Goal: Task Accomplishment & Management: Complete application form

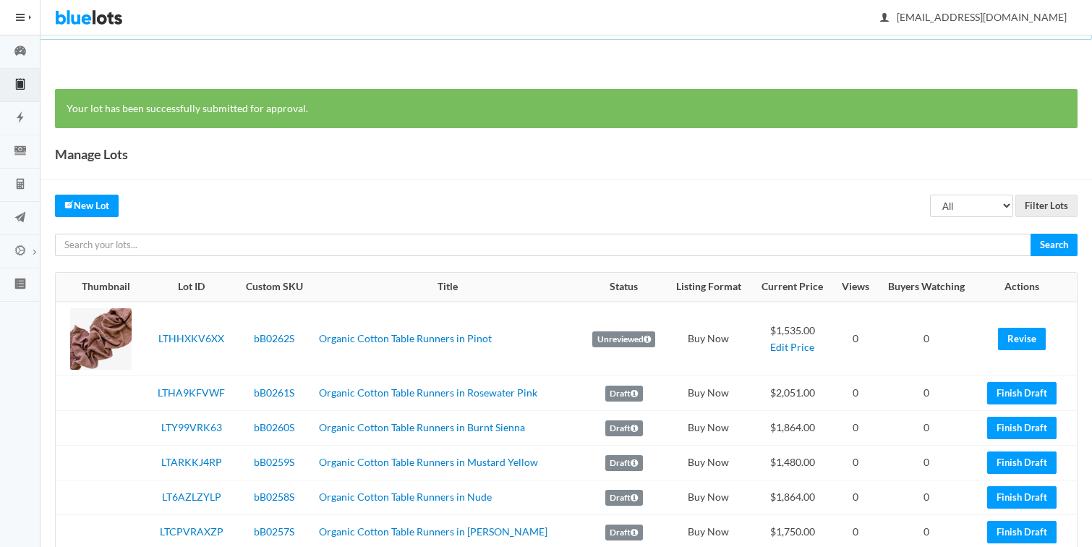
scroll to position [67, 0]
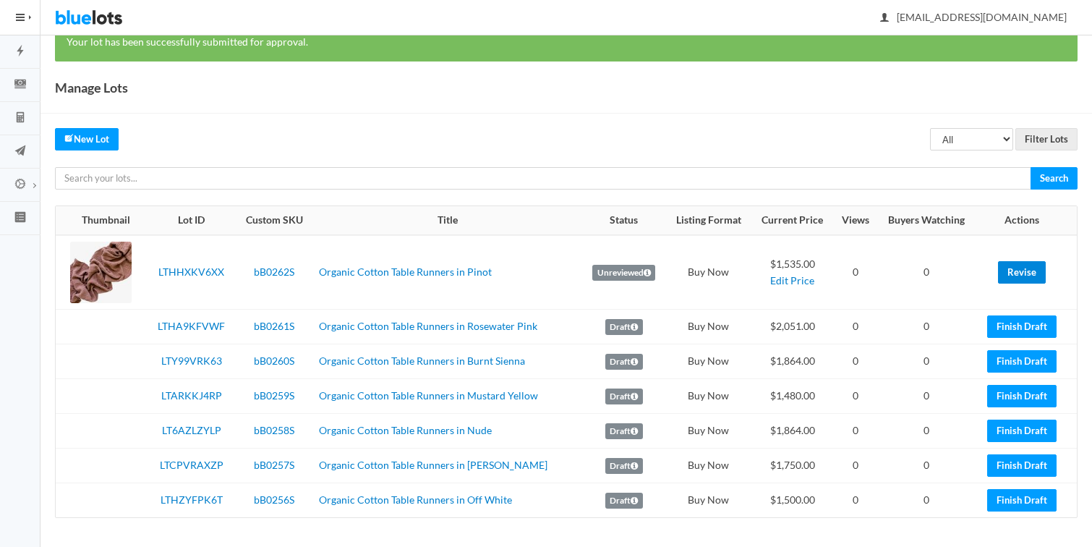
click at [1023, 272] on link "Revise" at bounding box center [1022, 272] width 48 height 22
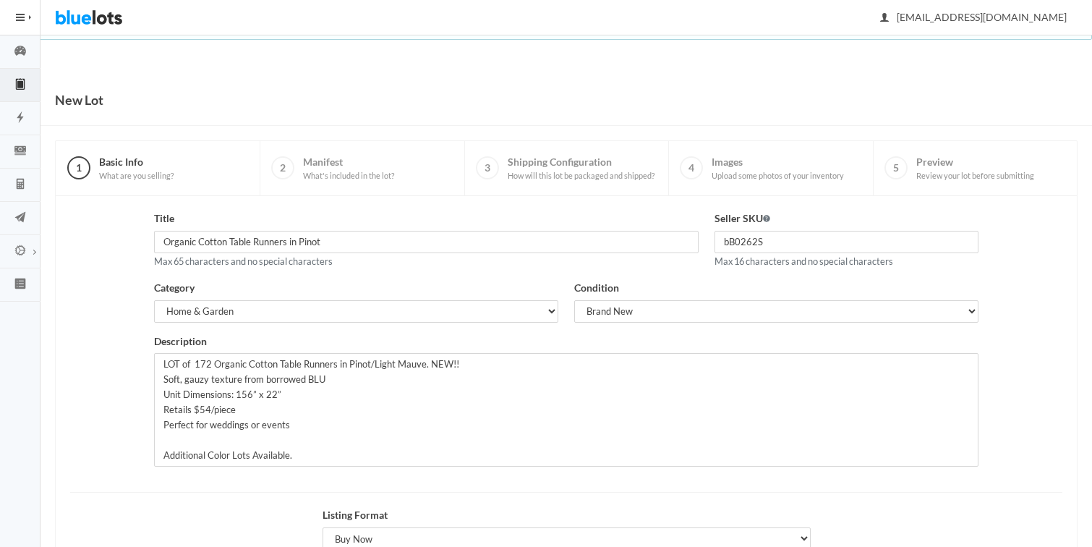
scroll to position [167, 0]
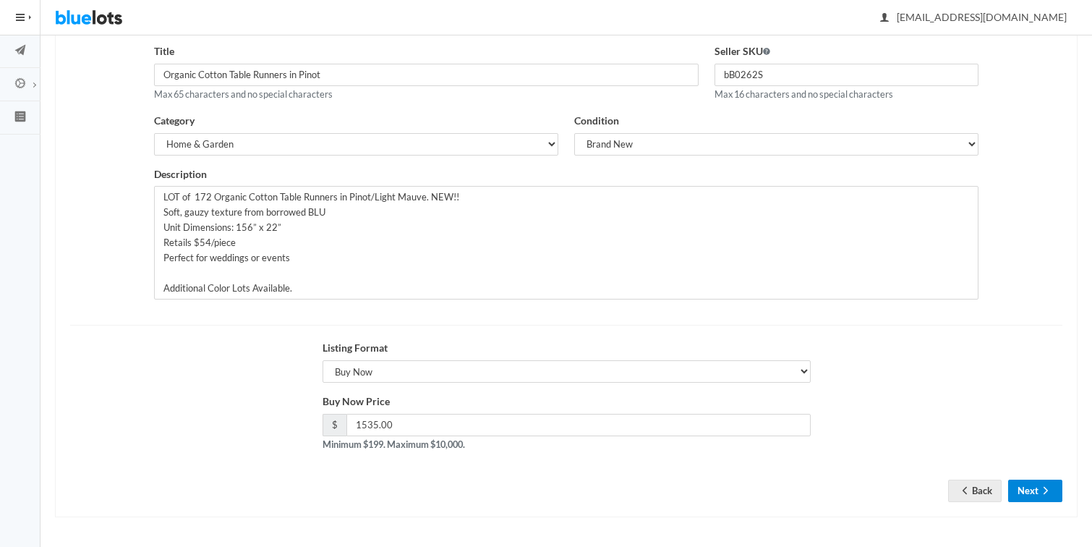
click at [1019, 489] on button "Next" at bounding box center [1035, 490] width 54 height 22
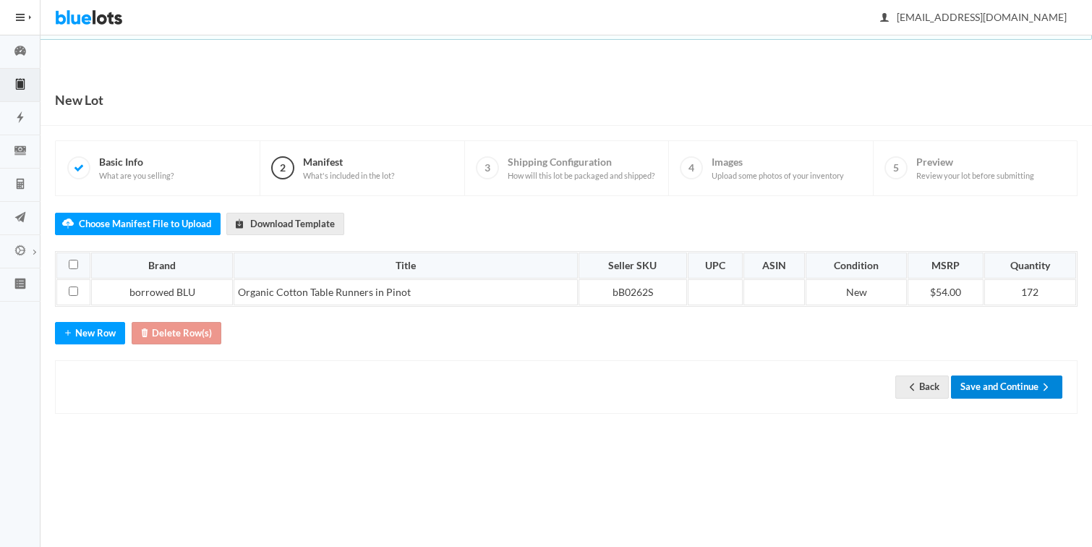
click at [980, 385] on button "Save and Continue" at bounding box center [1006, 386] width 111 height 22
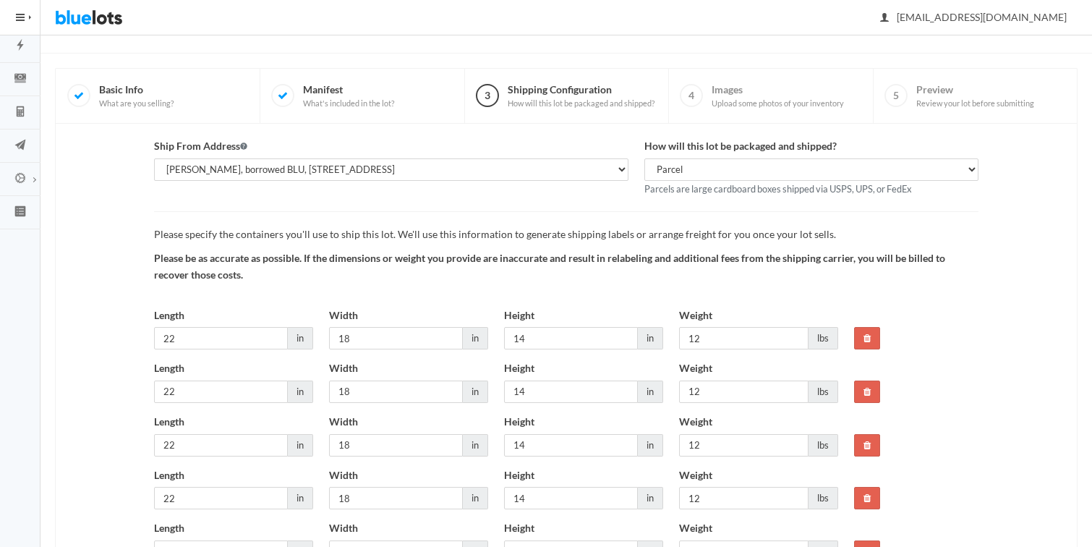
scroll to position [77, 0]
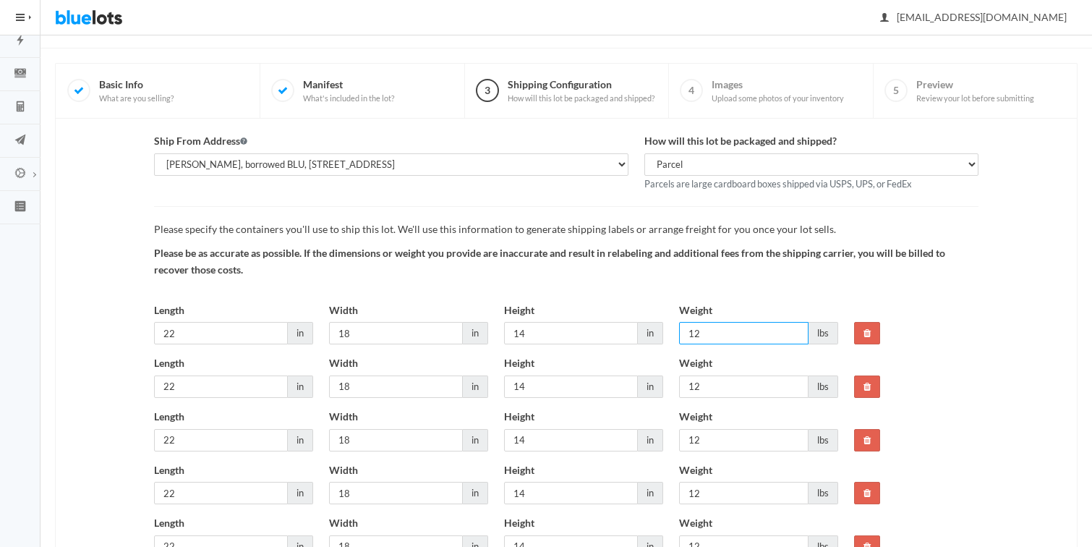
drag, startPoint x: 702, startPoint y: 330, endPoint x: 662, endPoint y: 327, distance: 40.6
click at [662, 327] on div "Length 22 in Width 18 in Height 14 in Weight 12 lbs" at bounding box center [496, 329] width 700 height 54
type input "20"
drag, startPoint x: 733, startPoint y: 385, endPoint x: 665, endPoint y: 388, distance: 68.0
click at [668, 388] on div "Length 22 in Width 18 in Height 14 in Weight 12 lbs" at bounding box center [496, 382] width 700 height 54
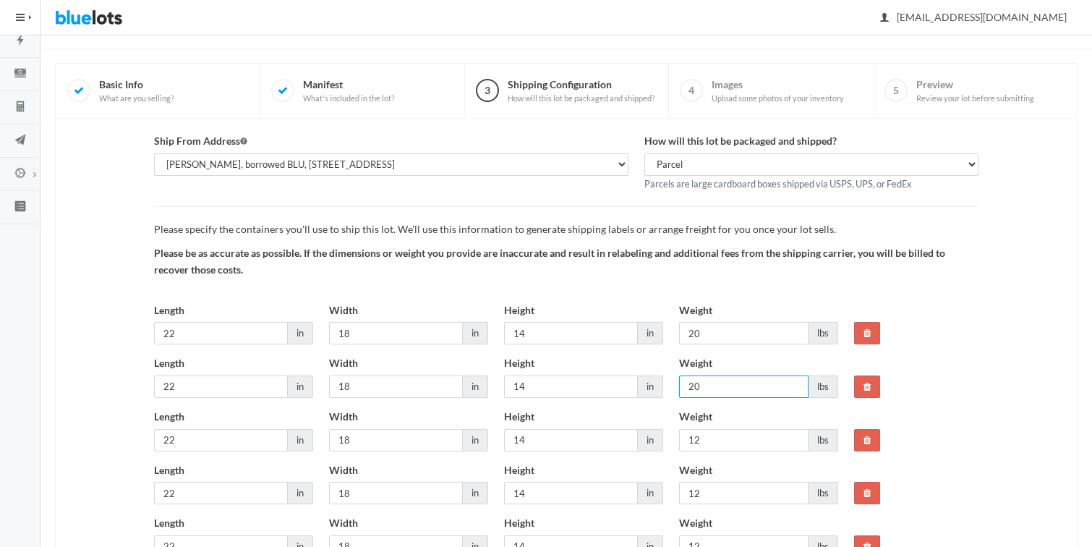
type input "20"
drag, startPoint x: 700, startPoint y: 449, endPoint x: 675, endPoint y: 448, distance: 25.3
click at [675, 448] on div "Weight 12 lbs" at bounding box center [758, 435] width 175 height 54
drag, startPoint x: 703, startPoint y: 440, endPoint x: 667, endPoint y: 440, distance: 36.2
click at [670, 440] on div "Length 22 in Width 18 in Height 14 in Weight 12 lbs" at bounding box center [496, 435] width 700 height 54
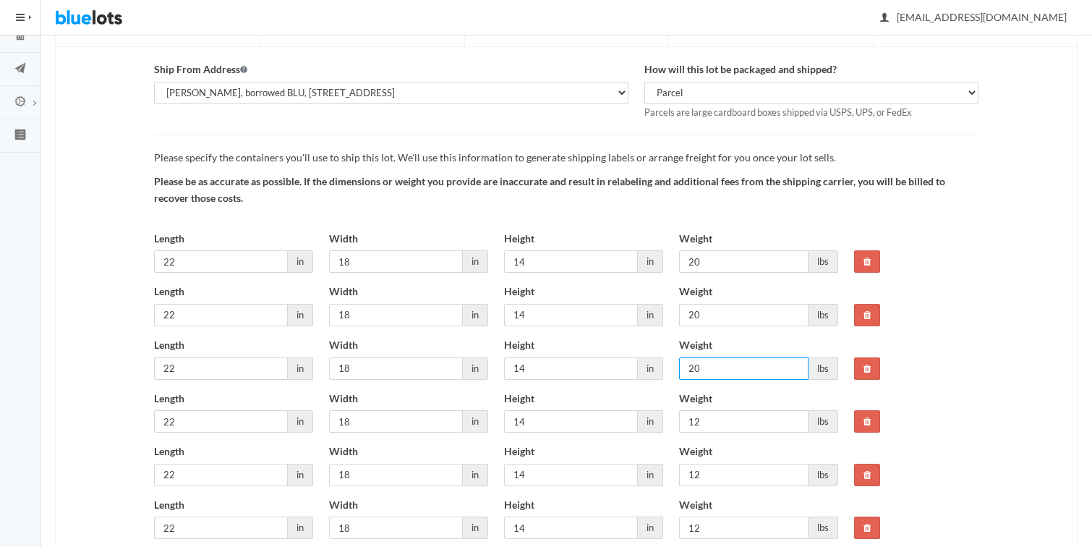
scroll to position [150, 0]
type input "20"
drag, startPoint x: 702, startPoint y: 423, endPoint x: 643, endPoint y: 418, distance: 59.5
click at [645, 419] on div "Length 22 in Width 18 in Height 14 in Weight 12 lbs" at bounding box center [496, 417] width 700 height 54
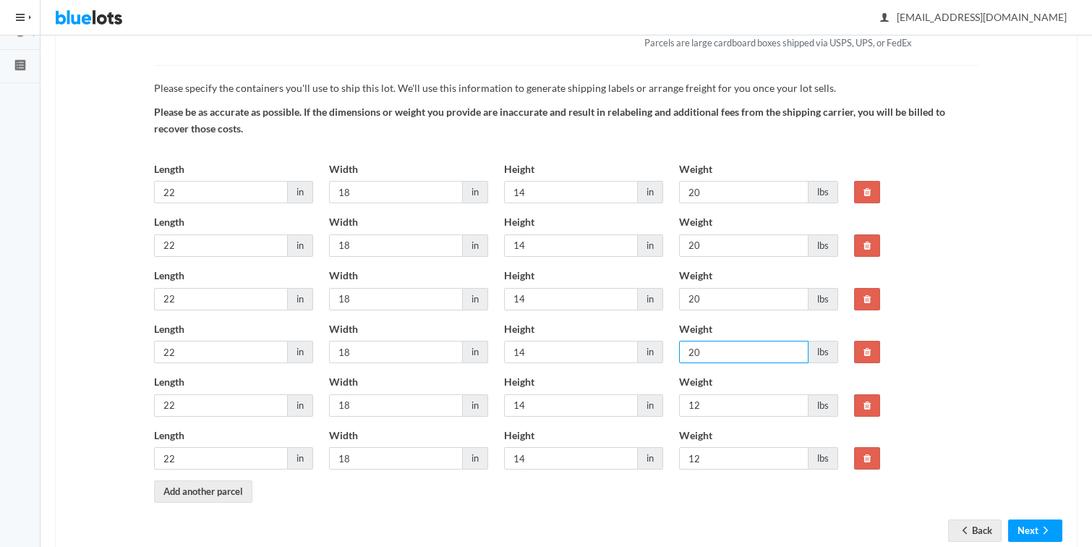
scroll to position [258, 0]
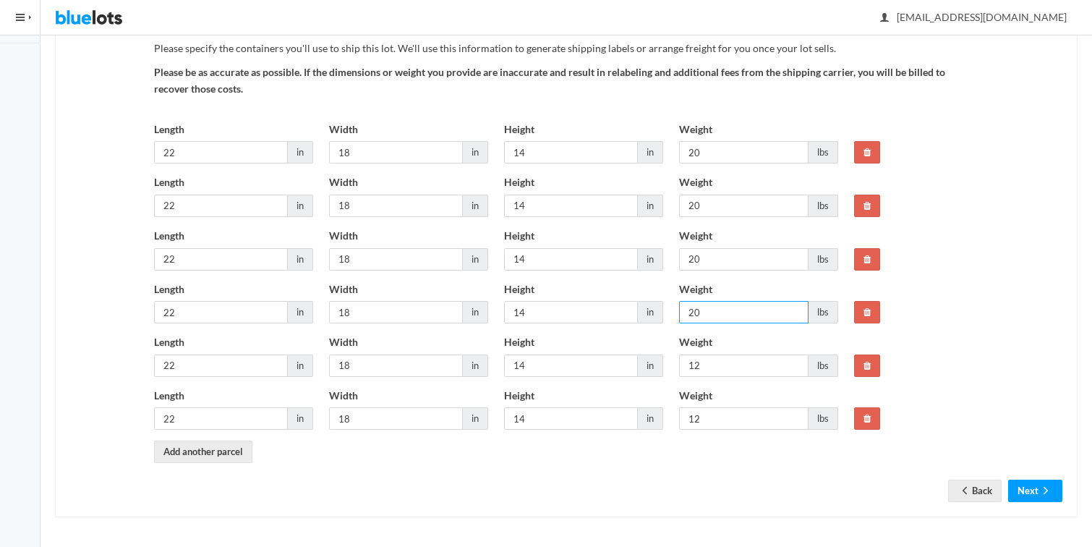
type input "20"
drag, startPoint x: 704, startPoint y: 364, endPoint x: 639, endPoint y: 361, distance: 65.2
click at [640, 361] on div "Length 22 in Width 18 in Height 14 in Weight 12 lbs" at bounding box center [496, 361] width 700 height 54
type input "20"
drag, startPoint x: 702, startPoint y: 414, endPoint x: 659, endPoint y: 405, distance: 43.5
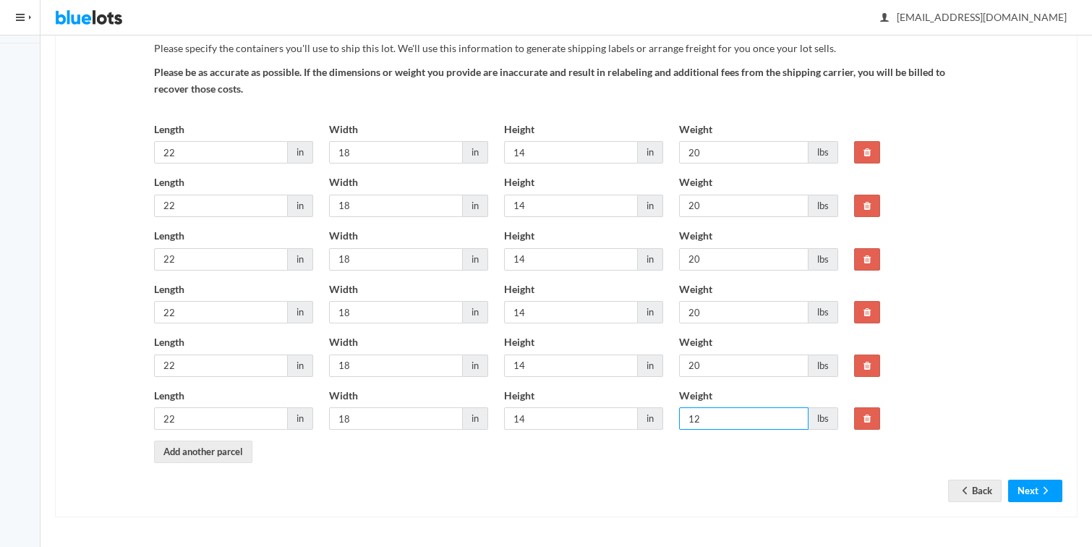
click at [662, 406] on div "Length 22 in Width 18 in Height 14 in Weight 12 lbs" at bounding box center [496, 415] width 700 height 54
type input "20"
click at [1028, 488] on button "Next" at bounding box center [1035, 490] width 54 height 22
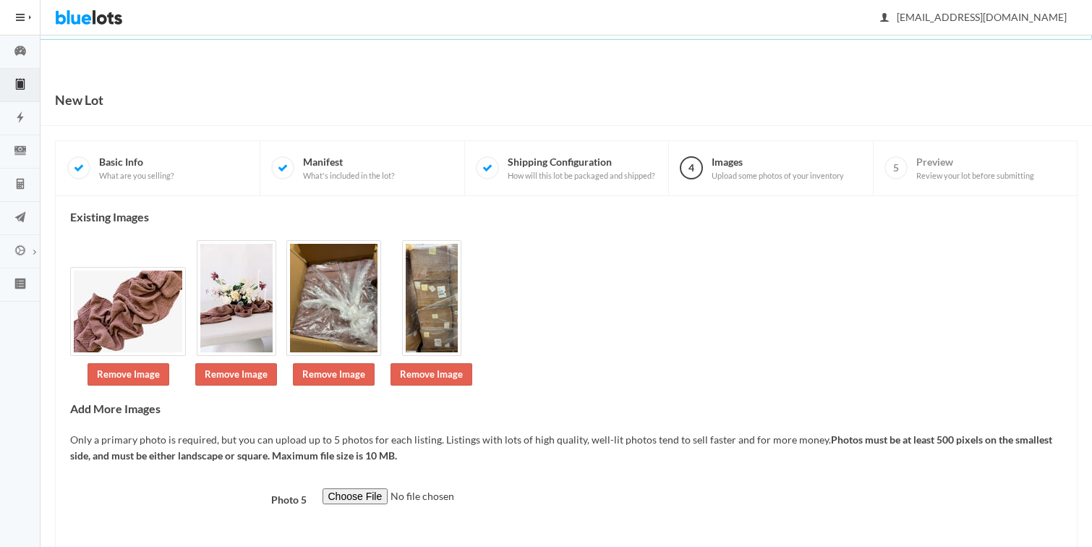
scroll to position [69, 0]
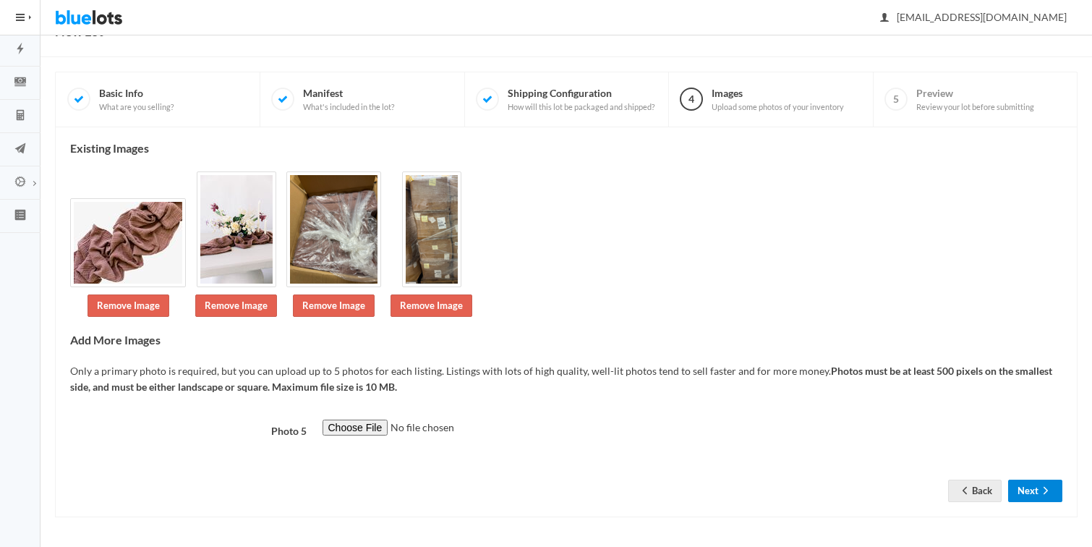
click at [1026, 489] on button "Next" at bounding box center [1035, 490] width 54 height 22
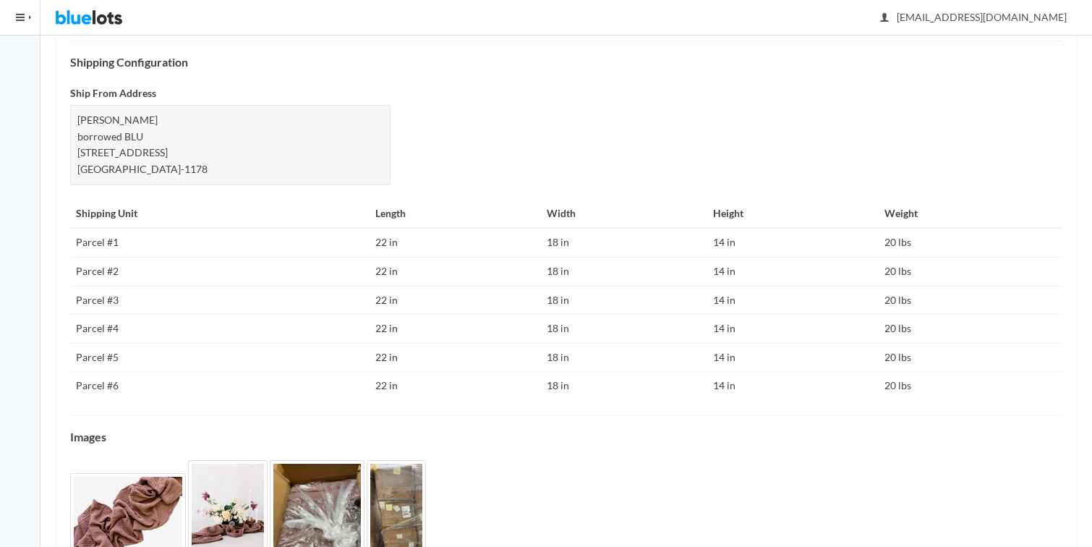
scroll to position [655, 0]
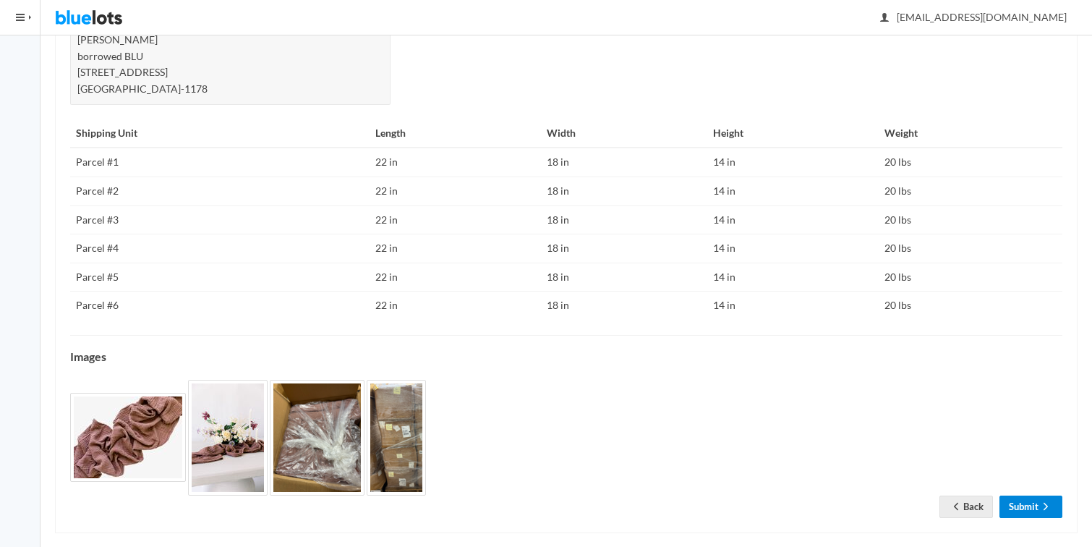
click at [1018, 495] on link "Submit" at bounding box center [1030, 506] width 63 height 22
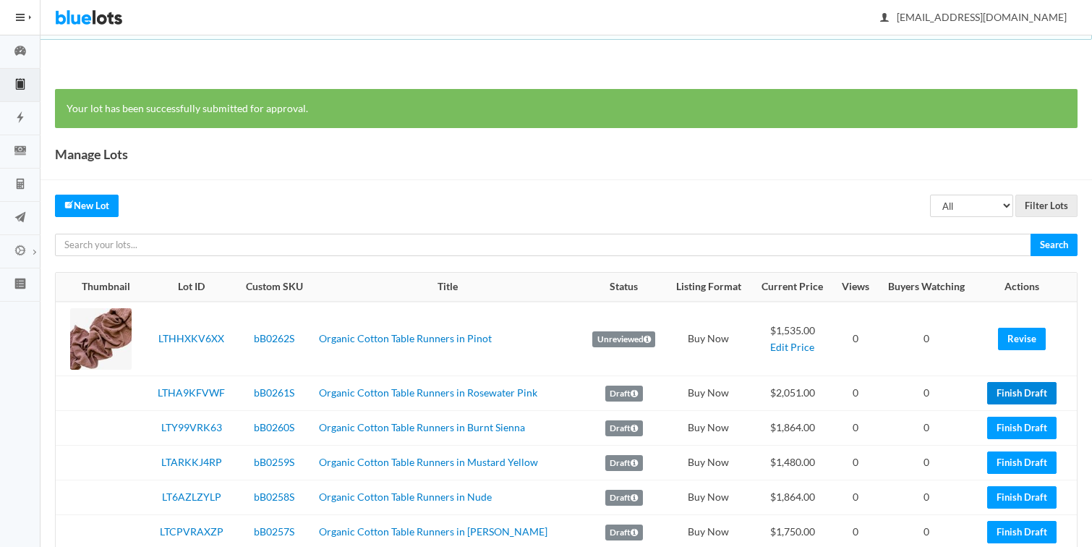
click at [1011, 387] on link "Finish Draft" at bounding box center [1021, 393] width 69 height 22
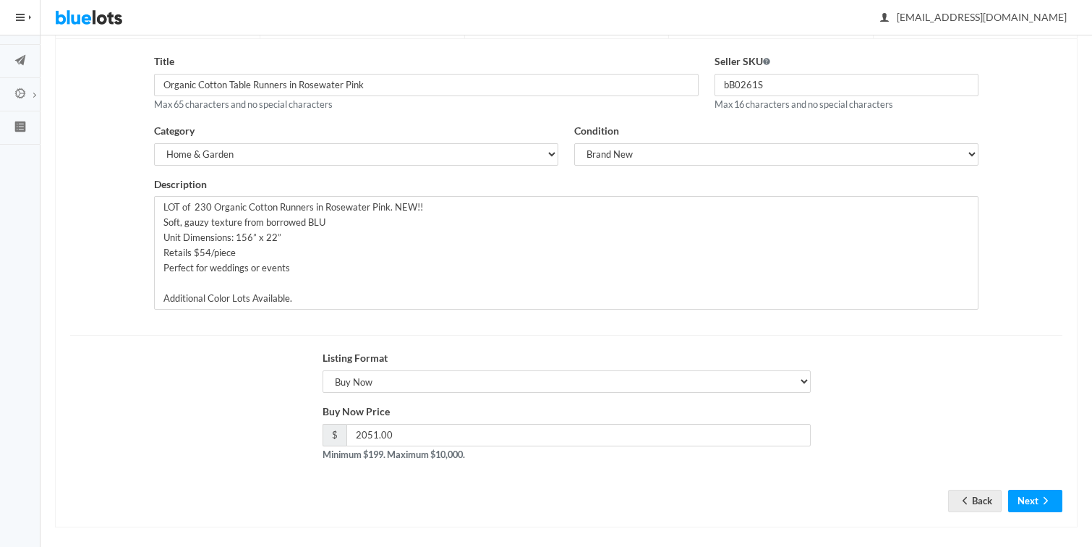
scroll to position [167, 0]
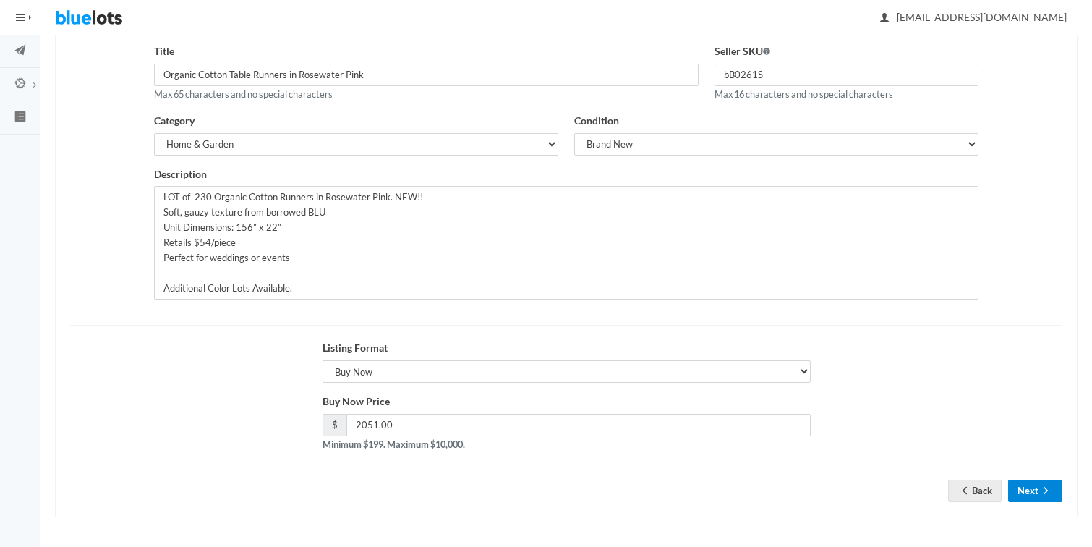
click at [1038, 491] on icon "arrow forward" at bounding box center [1045, 490] width 14 height 12
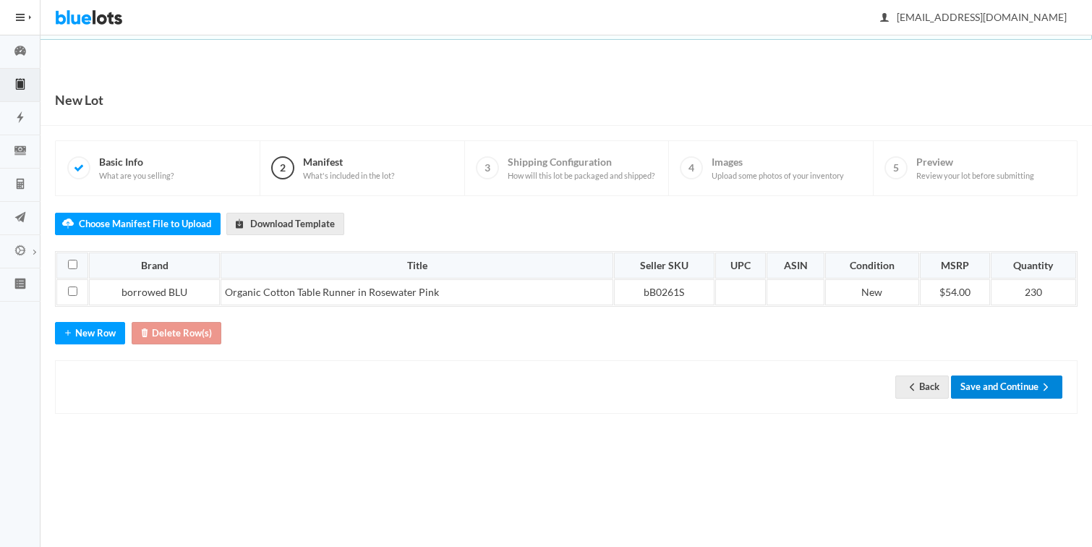
click at [981, 391] on button "Save and Continue" at bounding box center [1006, 386] width 111 height 22
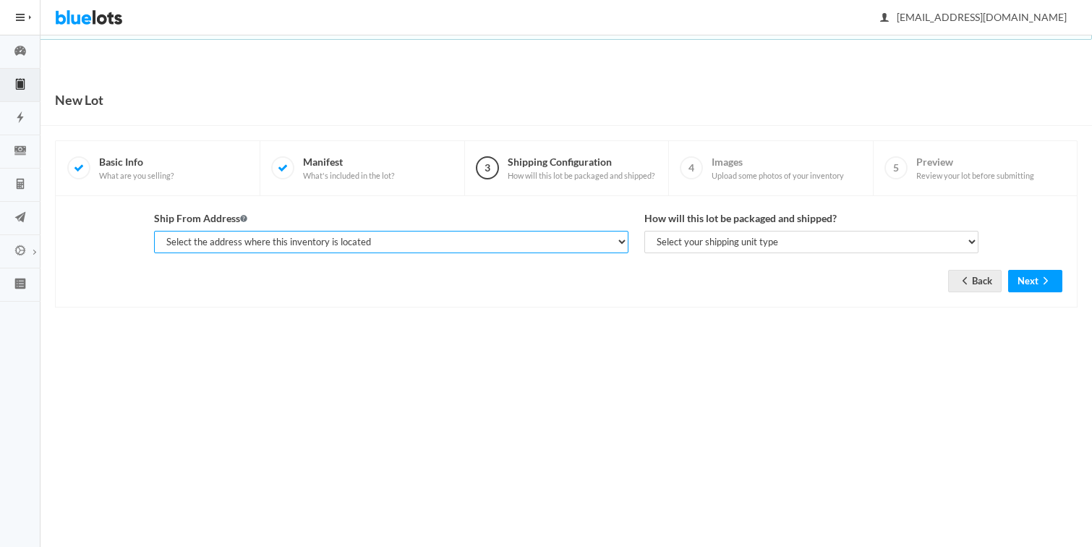
click at [327, 235] on select "Select the address where this inventory is located Cassandra, borrowed BLU, 525…" at bounding box center [391, 242] width 474 height 22
select select "25346"
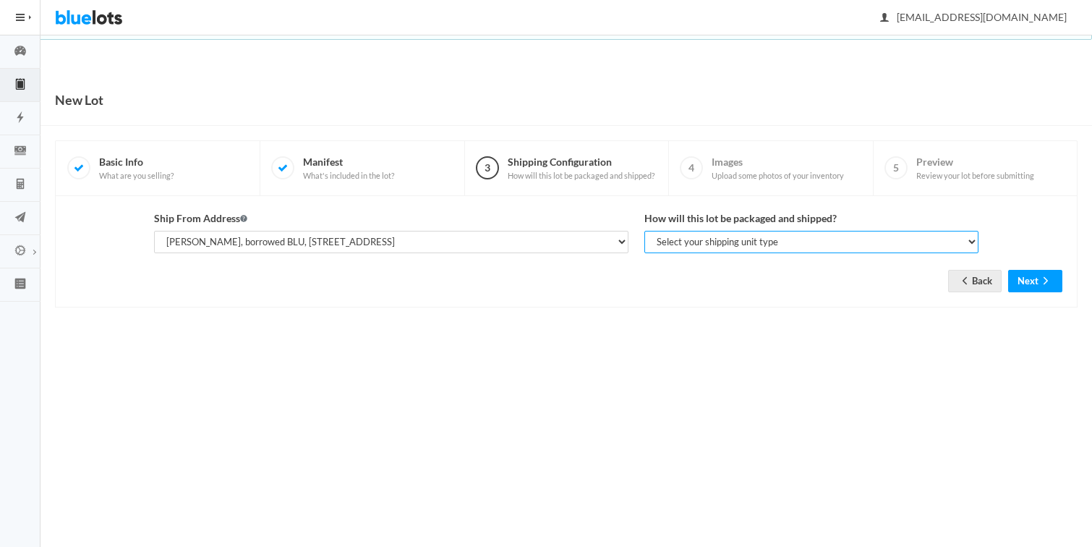
click at [694, 247] on select "Select your shipping unit type Parcel Pallet Truckload" at bounding box center [811, 242] width 334 height 22
select select "parcel"
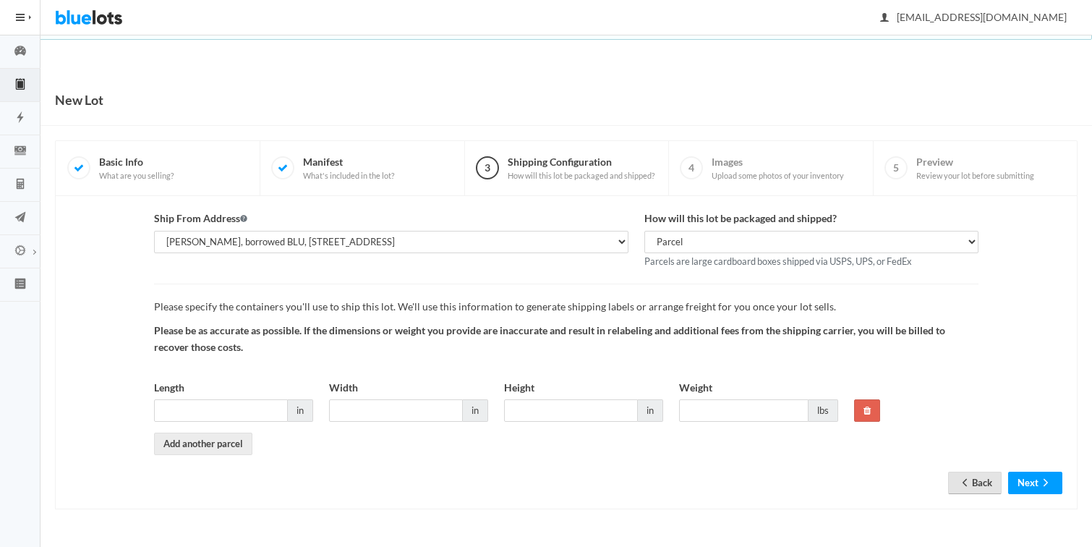
click at [961, 482] on icon "arrow back" at bounding box center [964, 482] width 14 height 12
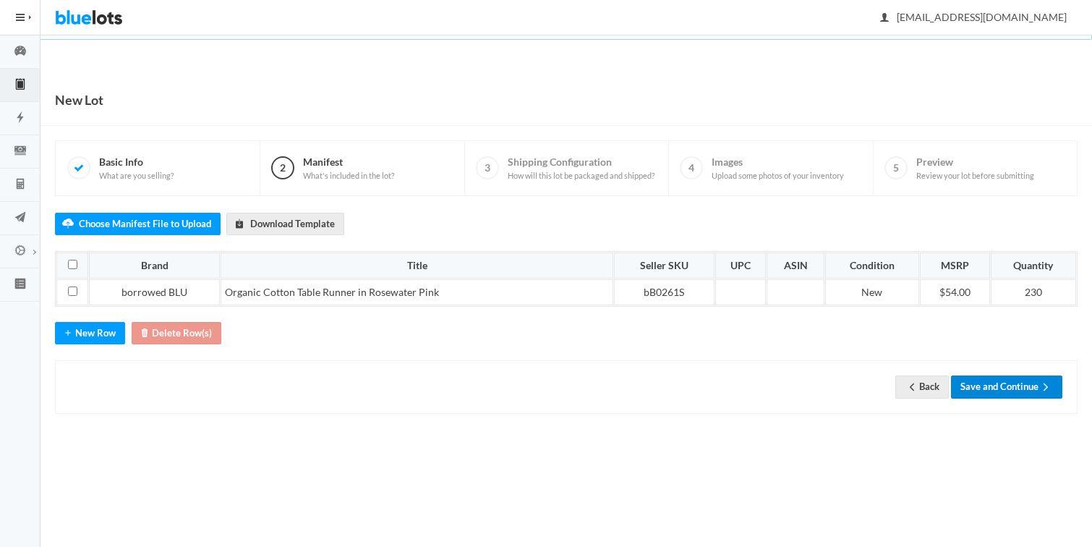
click at [995, 390] on button "Save and Continue" at bounding box center [1006, 386] width 111 height 22
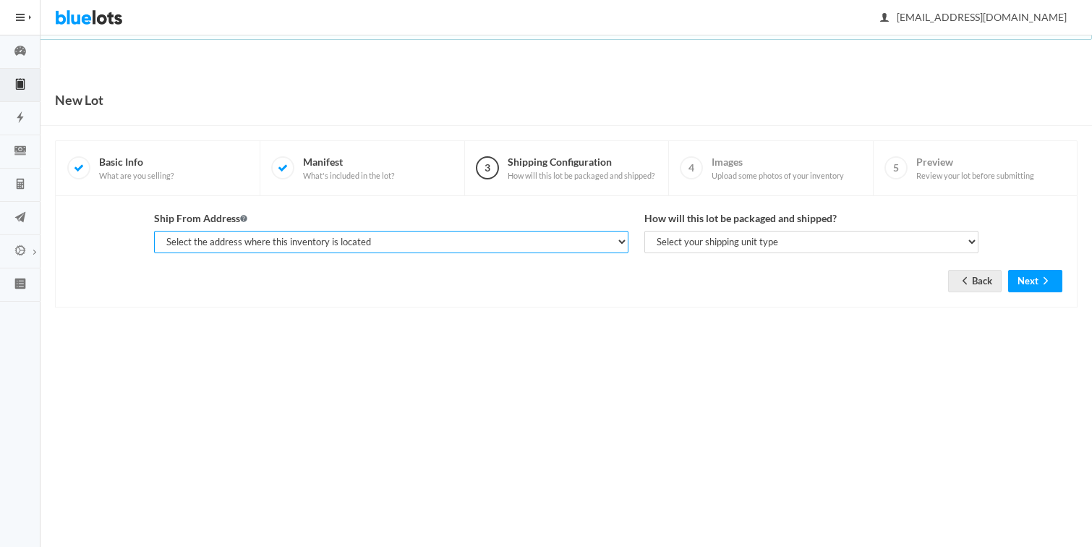
click at [381, 234] on select "Select the address where this inventory is located [PERSON_NAME], borrowed BLU,…" at bounding box center [391, 242] width 474 height 22
select select "25346"
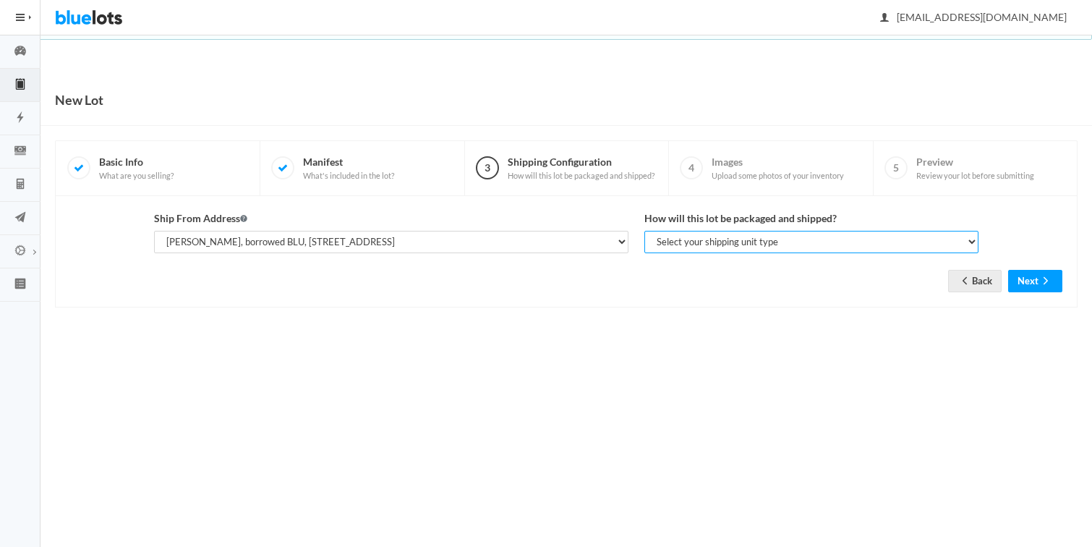
click at [693, 239] on select "Select your shipping unit type Parcel Pallet Truckload" at bounding box center [811, 242] width 334 height 22
select select "pallet"
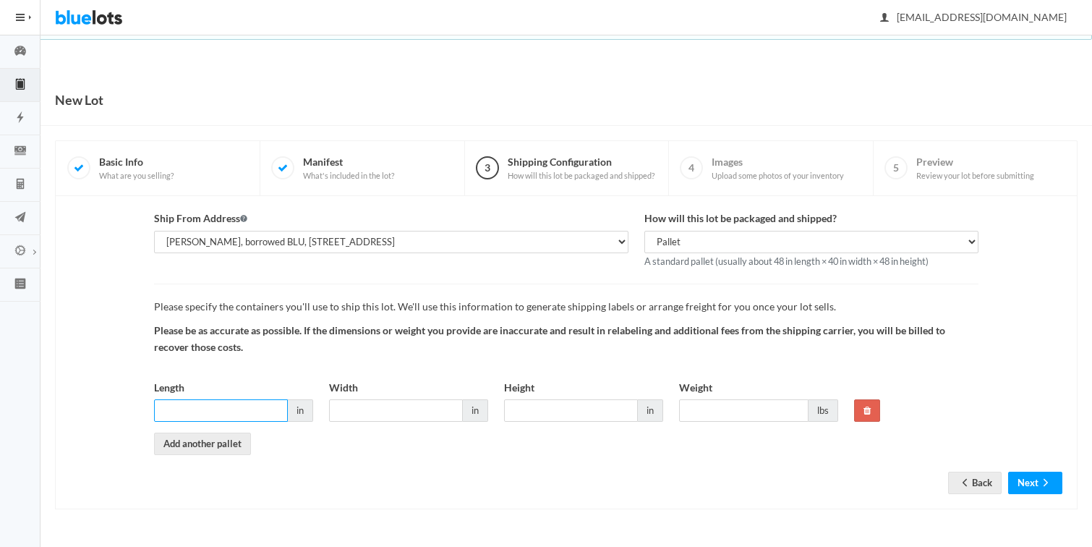
click at [213, 410] on input "Length" at bounding box center [221, 410] width 134 height 22
type input "48"
type input "40"
type input "4"
type input "48"
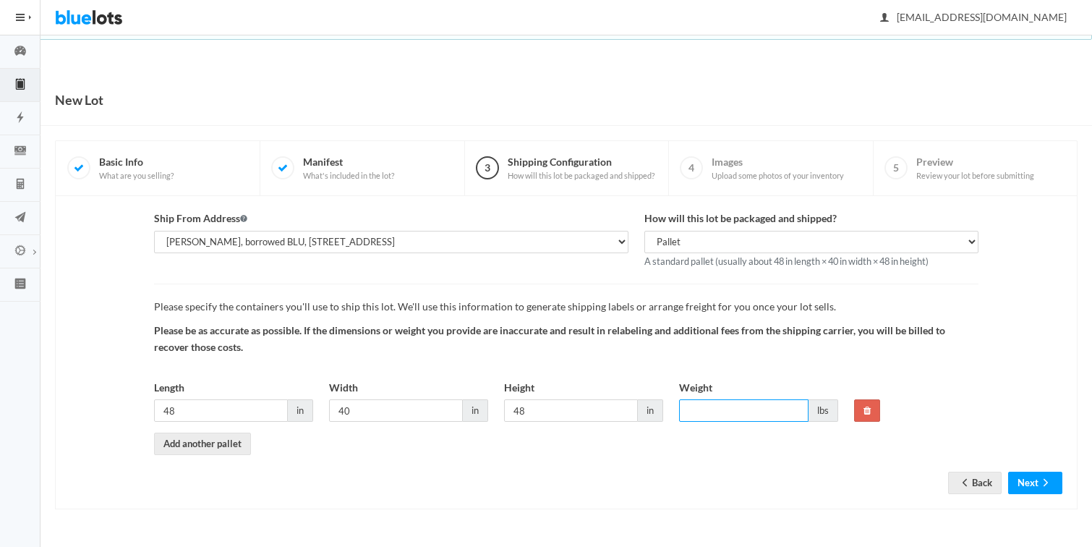
click at [697, 411] on input "Weight" at bounding box center [743, 410] width 129 height 22
type input "170"
click at [1024, 480] on button "Next" at bounding box center [1035, 482] width 54 height 22
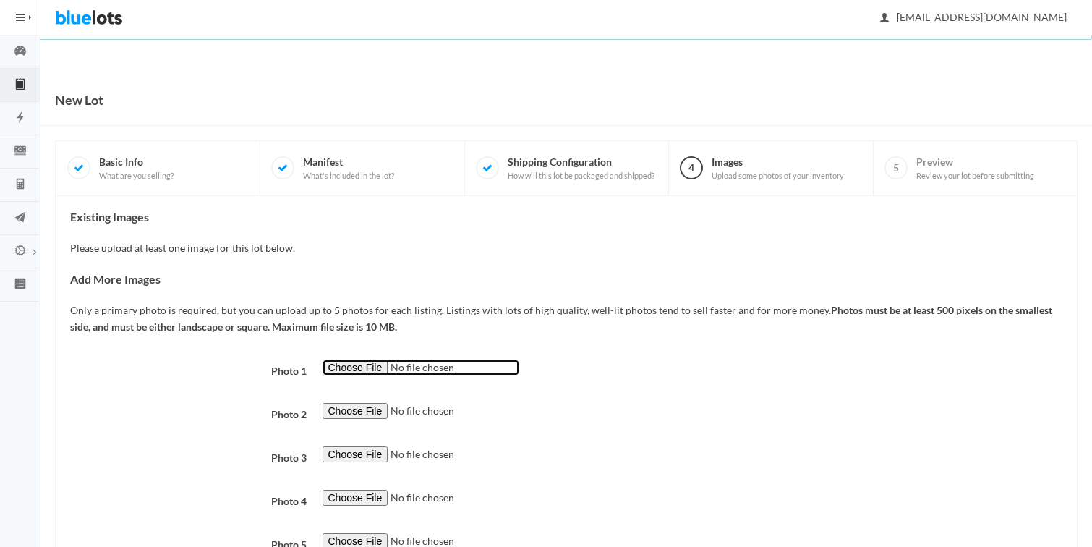
click at [354, 367] on input "file" at bounding box center [420, 367] width 197 height 17
type input "C:\fakepath\bB_Runner_Rosewater_1_flip_f6f6f6.jpg"
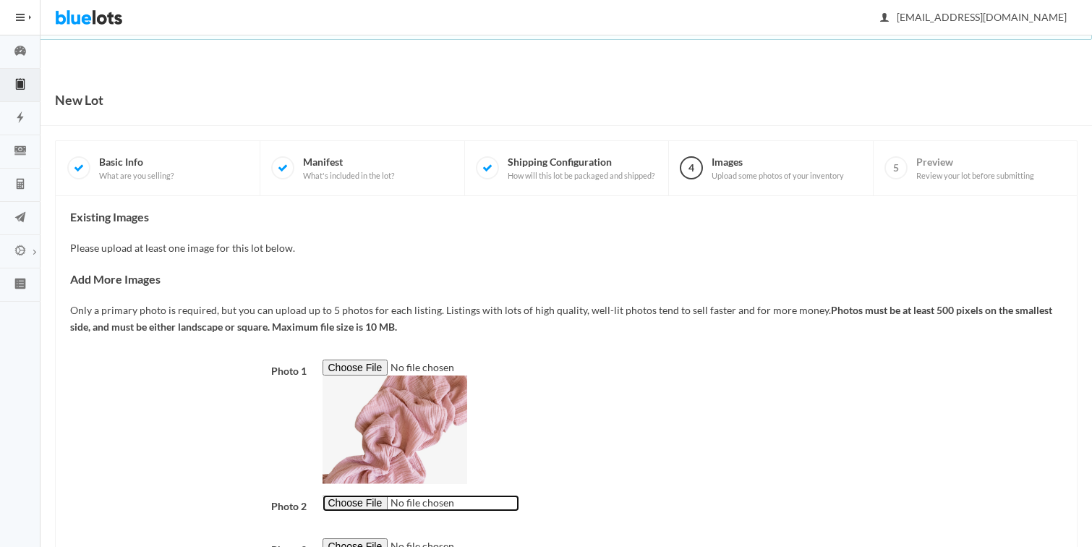
click at [353, 505] on input "file" at bounding box center [420, 503] width 197 height 17
type input "C:\fakepath\bB_Runner_Rosewater_2.jpg"
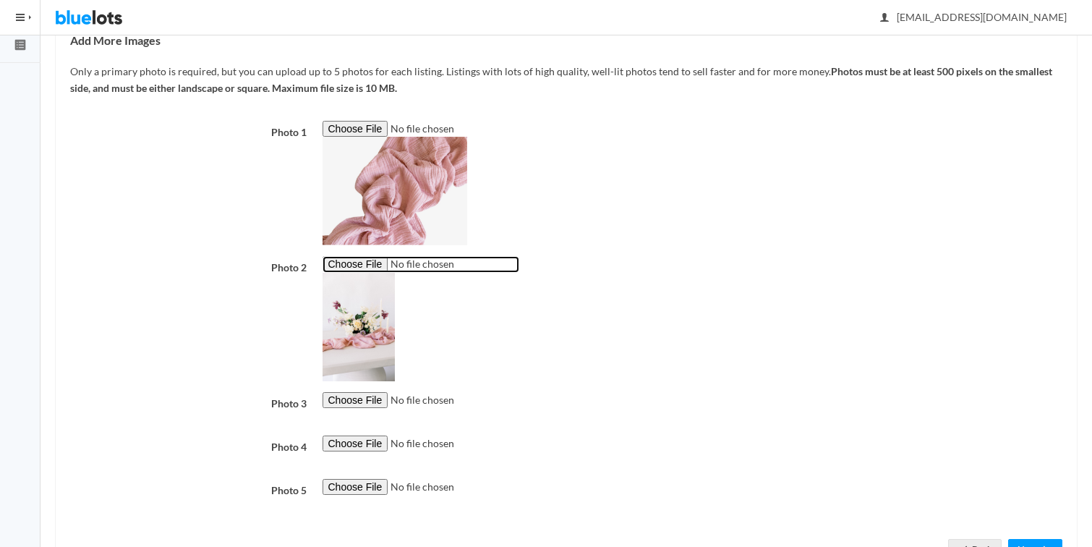
scroll to position [241, 0]
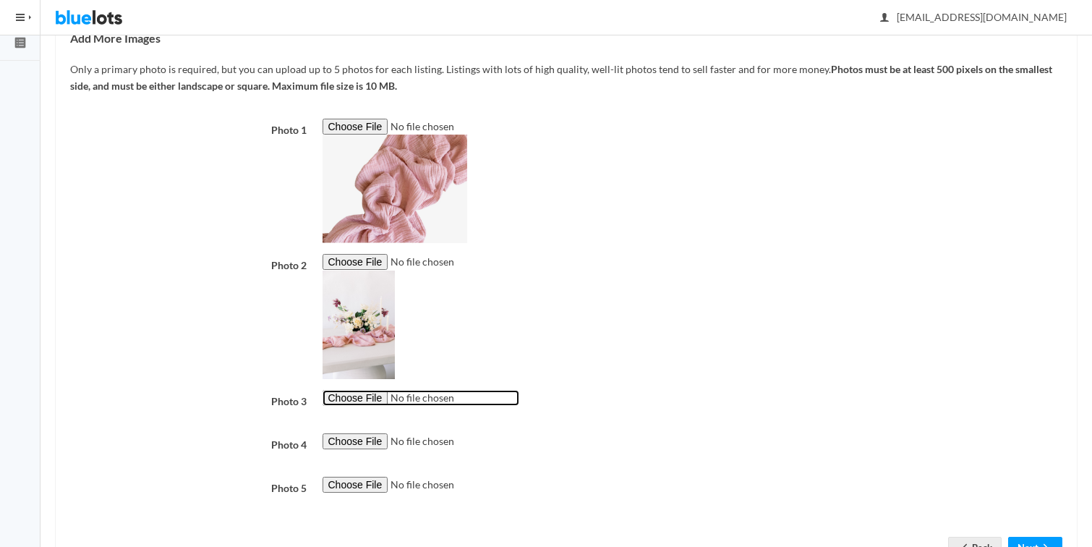
click at [356, 401] on input "file" at bounding box center [420, 398] width 197 height 17
type input "C:\fakepath\Screenshot 2025-08-22 at 7.14.29 PM.png"
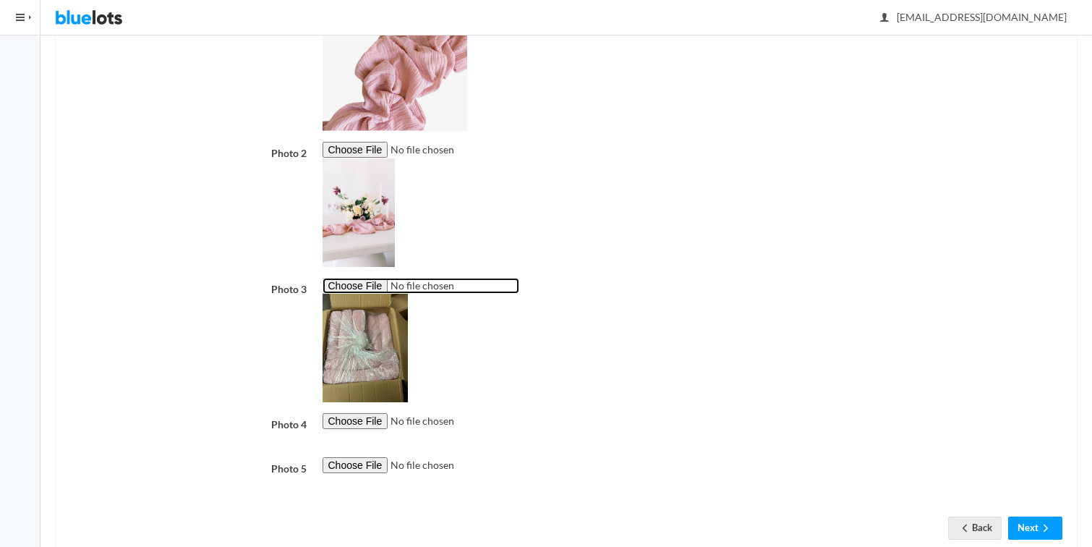
scroll to position [356, 0]
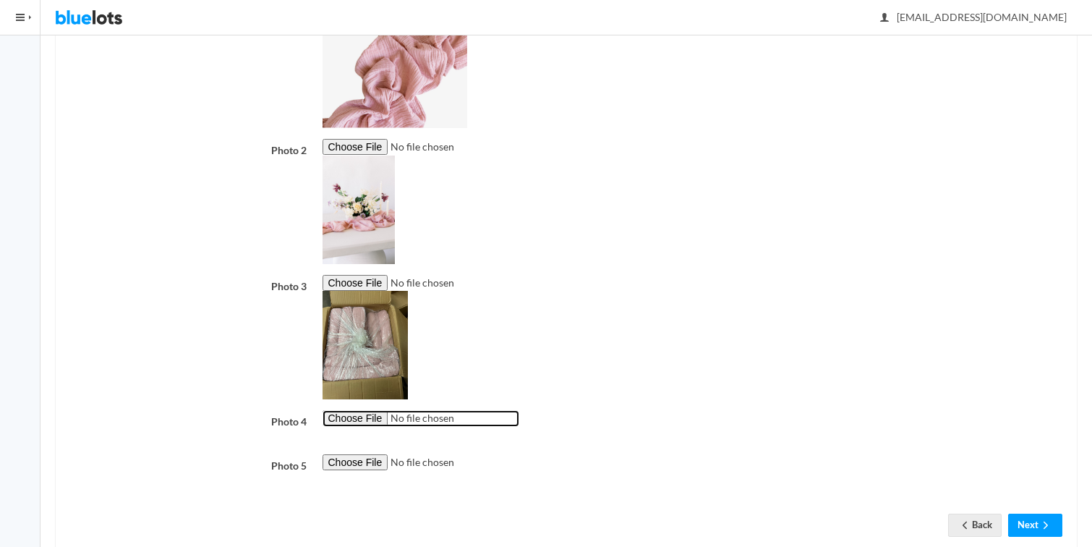
click at [360, 419] on input "file" at bounding box center [420, 418] width 197 height 17
type input "C:\fakepath\Screenshot 2025-08-22 at 7.15.07 PM.png"
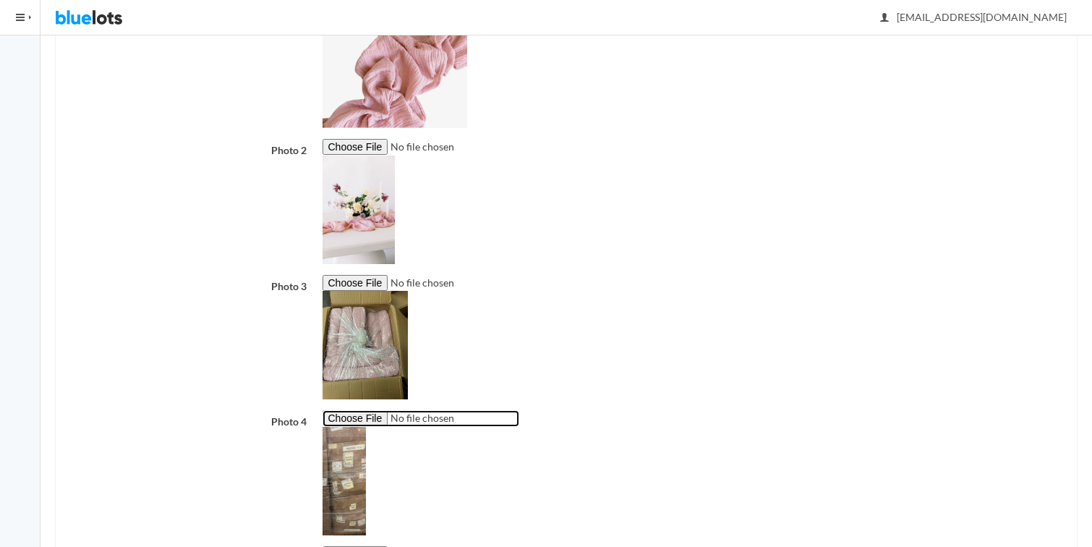
scroll to position [484, 0]
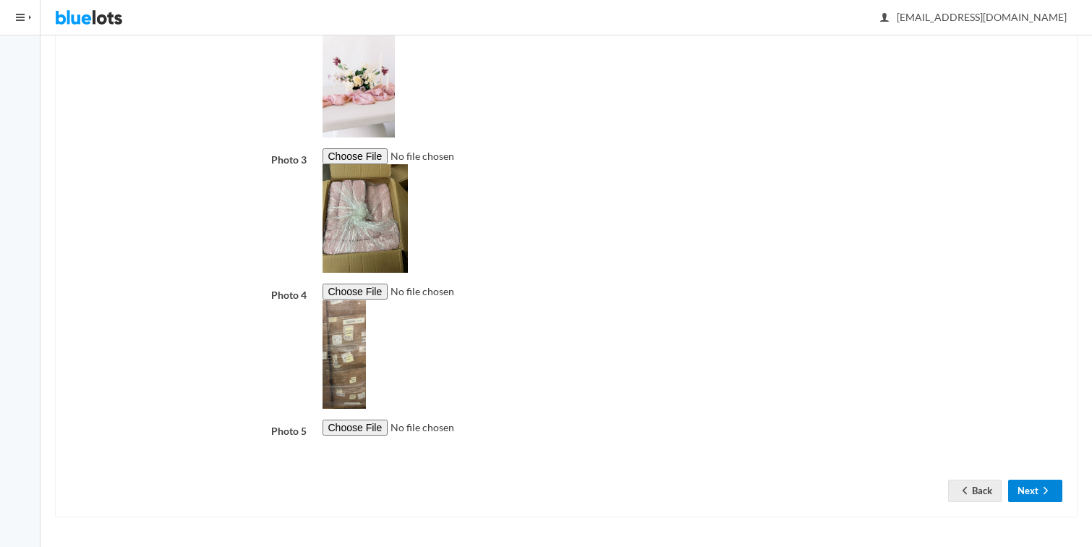
click at [1030, 484] on button "Next" at bounding box center [1035, 490] width 54 height 22
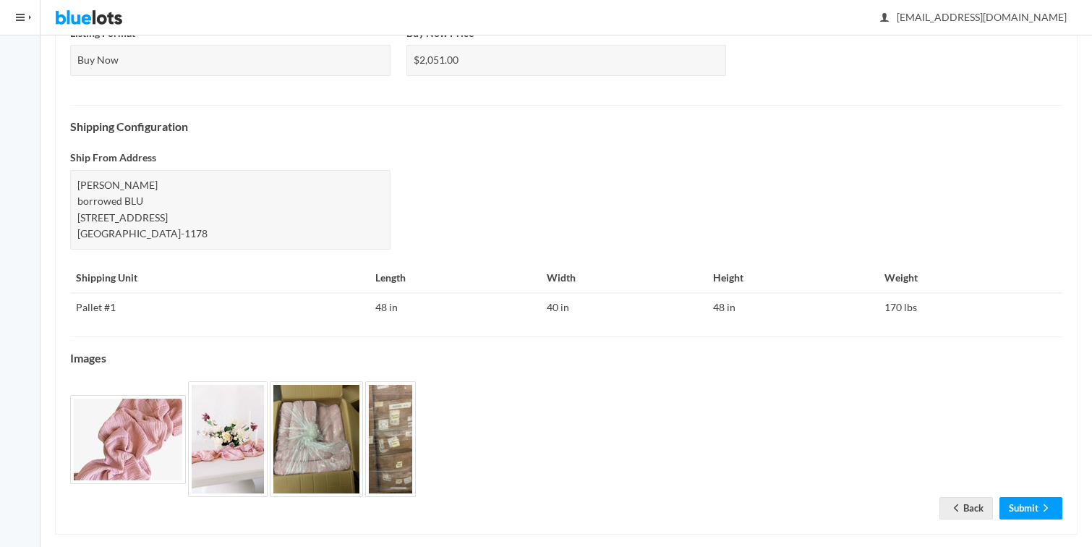
scroll to position [512, 0]
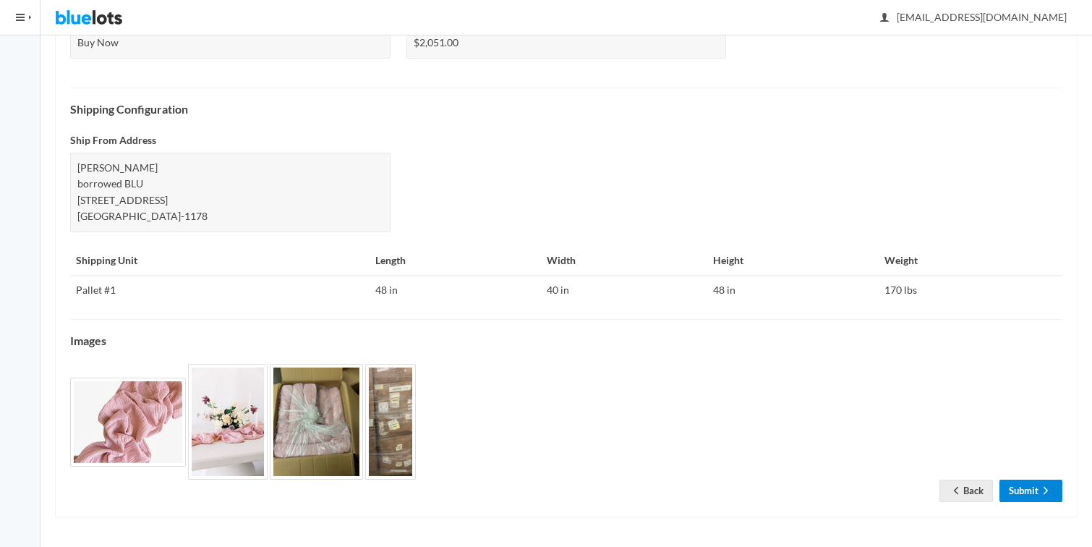
click at [1022, 495] on link "Submit" at bounding box center [1030, 490] width 63 height 22
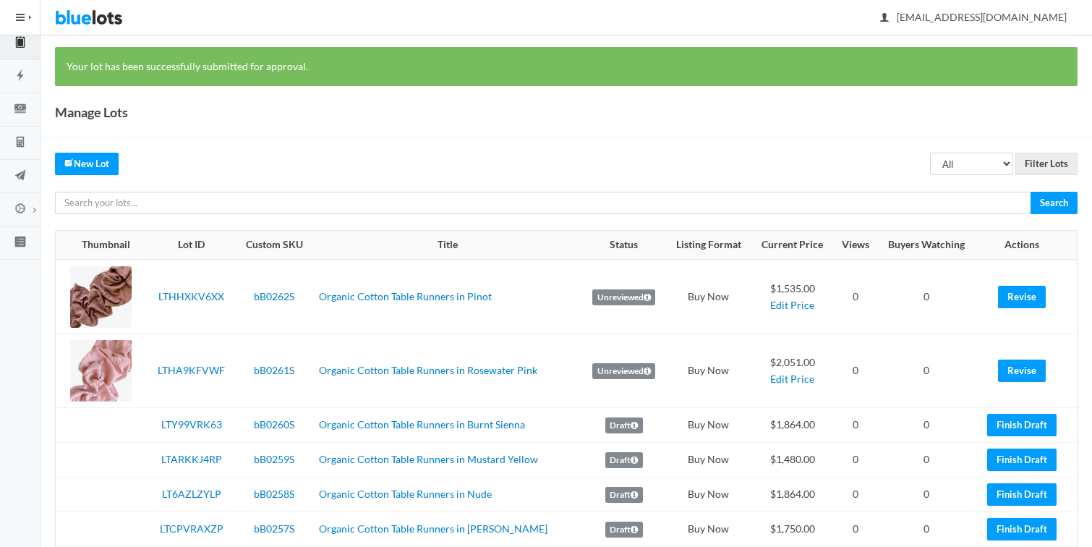
scroll to position [106, 0]
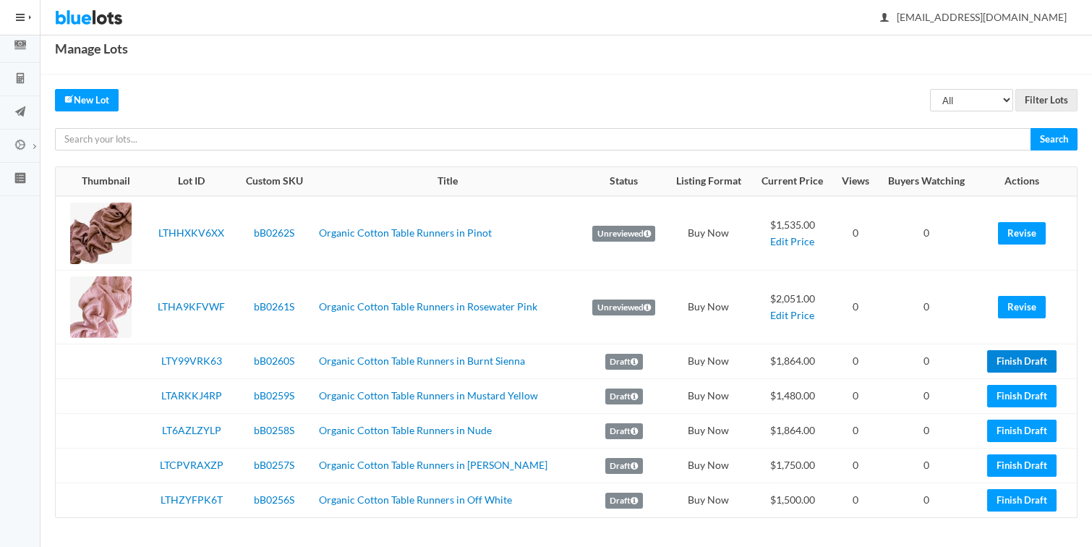
click at [997, 359] on link "Finish Draft" at bounding box center [1021, 361] width 69 height 22
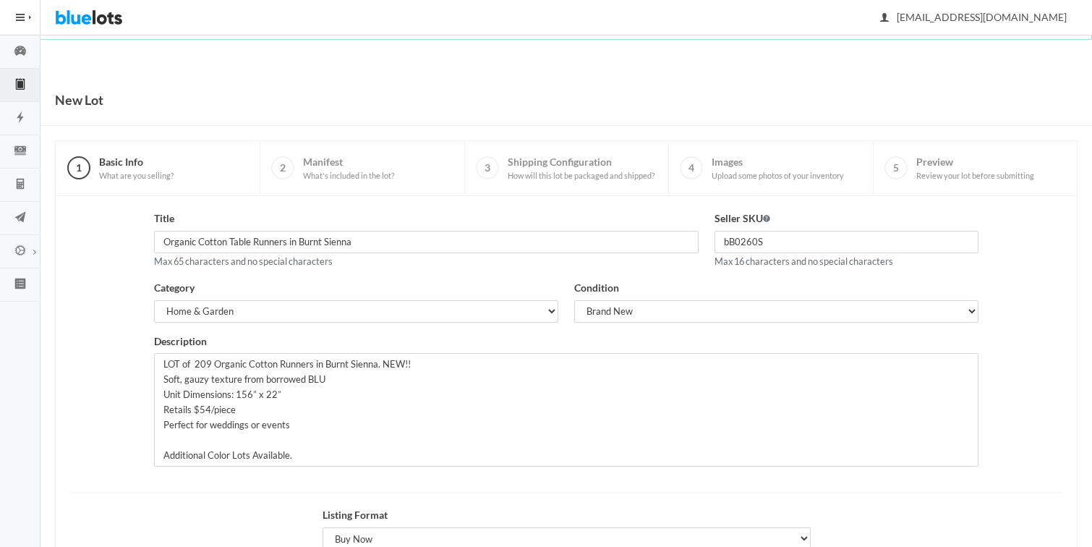
scroll to position [167, 0]
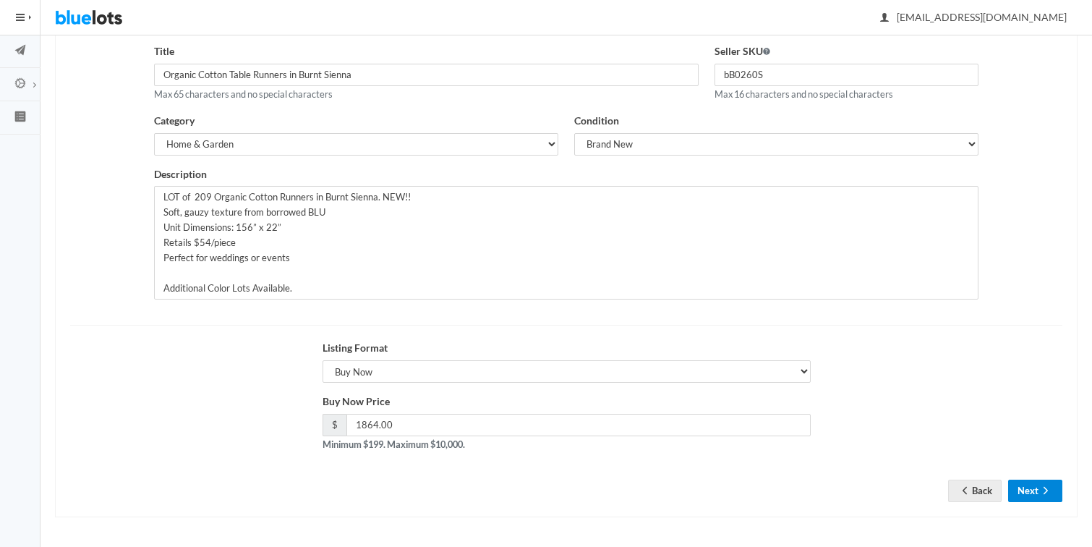
click at [1039, 492] on icon "arrow forward" at bounding box center [1045, 490] width 14 height 12
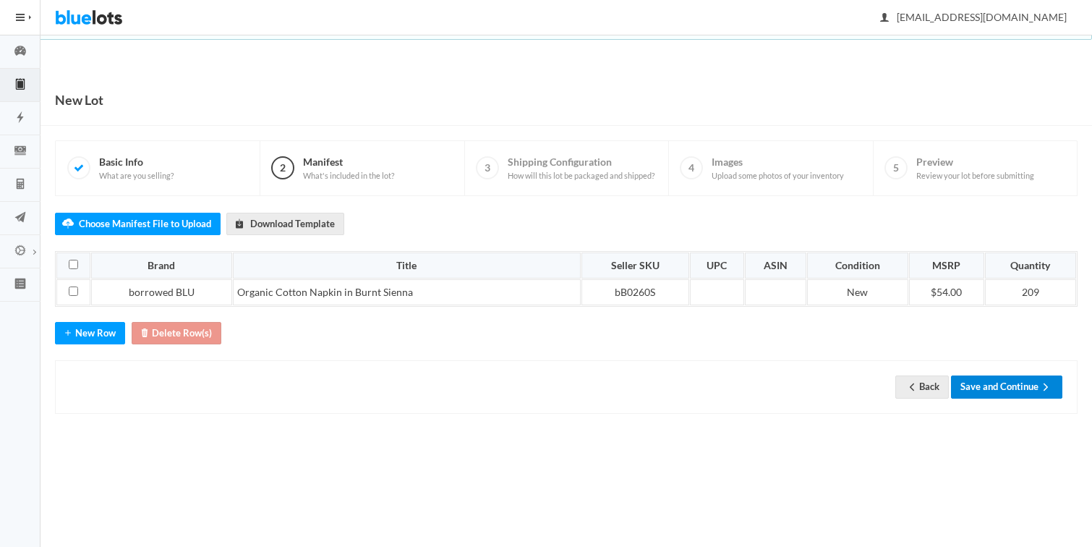
click at [990, 388] on button "Save and Continue" at bounding box center [1006, 386] width 111 height 22
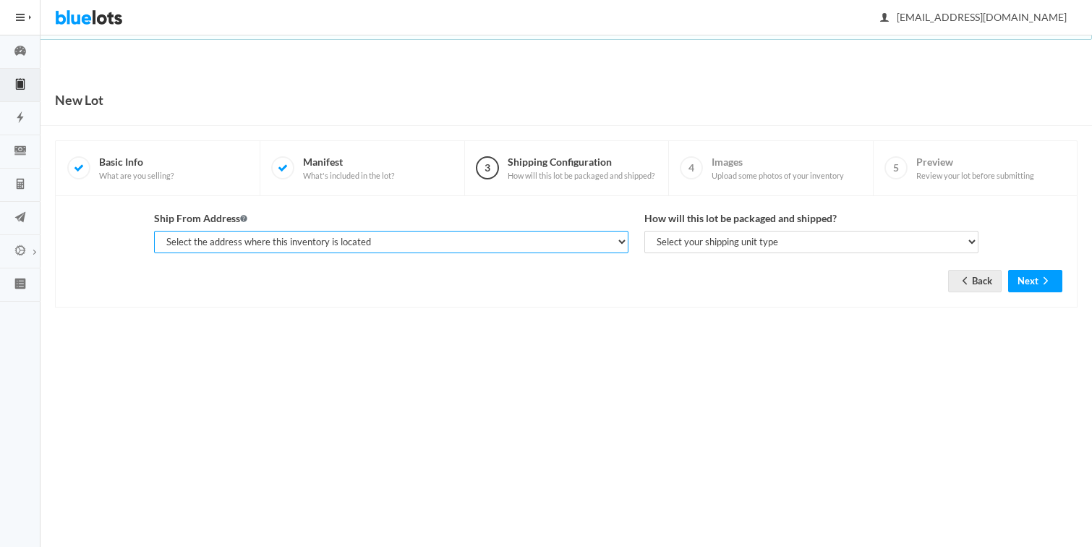
click at [397, 236] on select "Select the address where this inventory is located [PERSON_NAME], borrowed BLU,…" at bounding box center [391, 242] width 474 height 22
select select "25346"
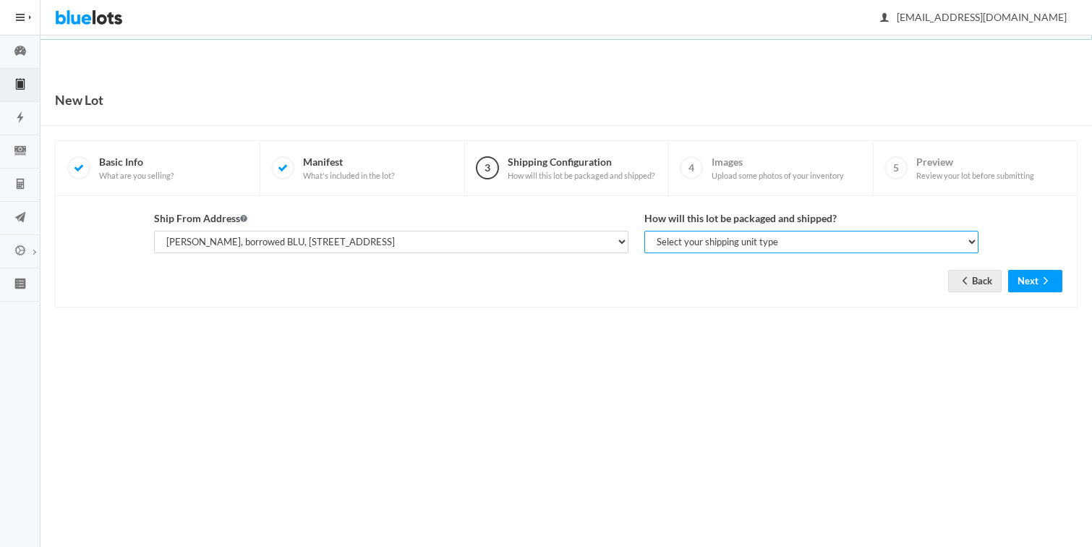
click at [675, 239] on select "Select your shipping unit type Parcel Pallet Truckload" at bounding box center [811, 242] width 334 height 22
select select "parcel"
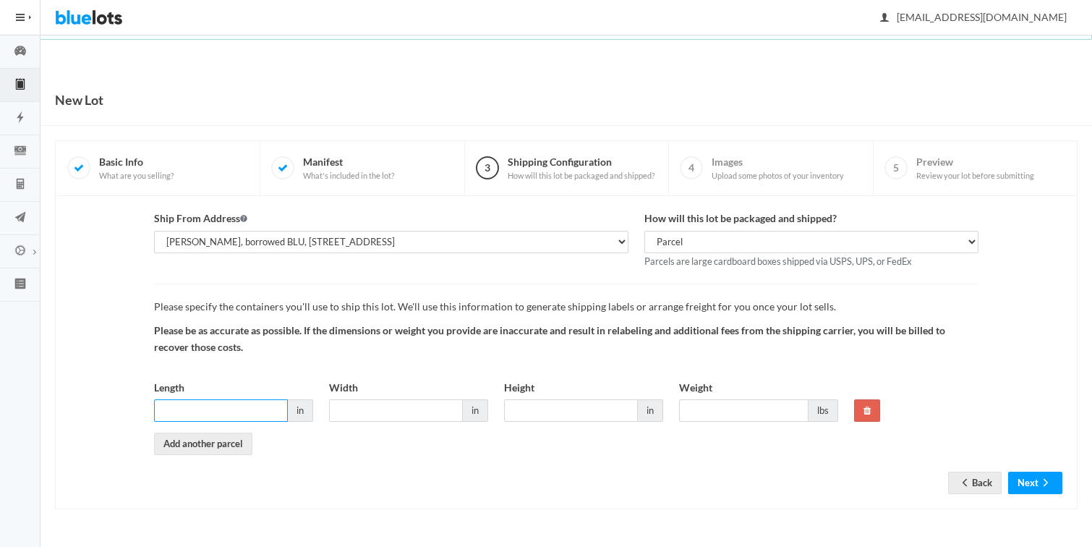
click at [239, 408] on input "Length" at bounding box center [221, 410] width 134 height 22
type input "22"
type input "18"
type input "14"
type input "22"
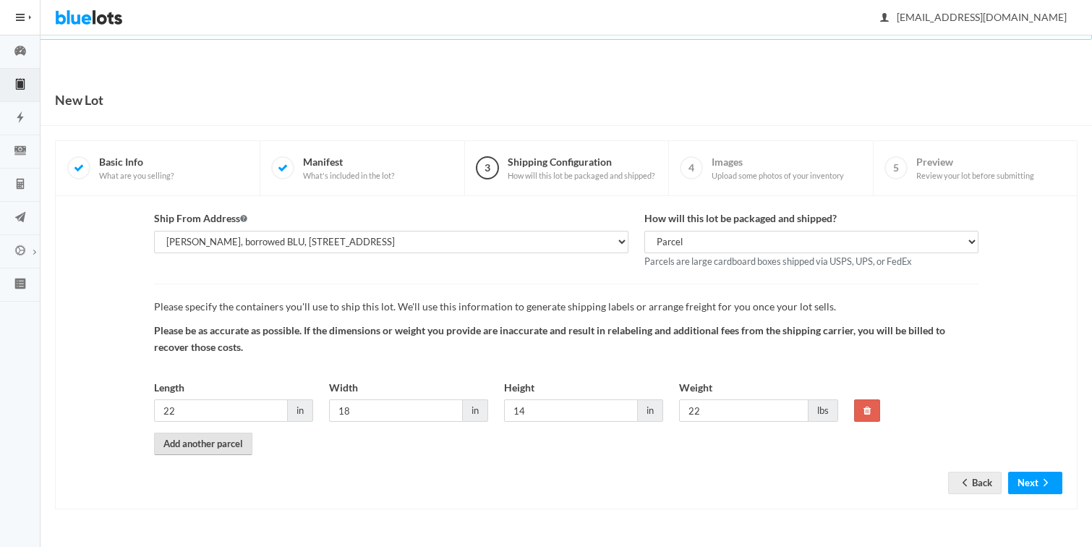
click at [202, 444] on link "Add another parcel" at bounding box center [203, 443] width 98 height 22
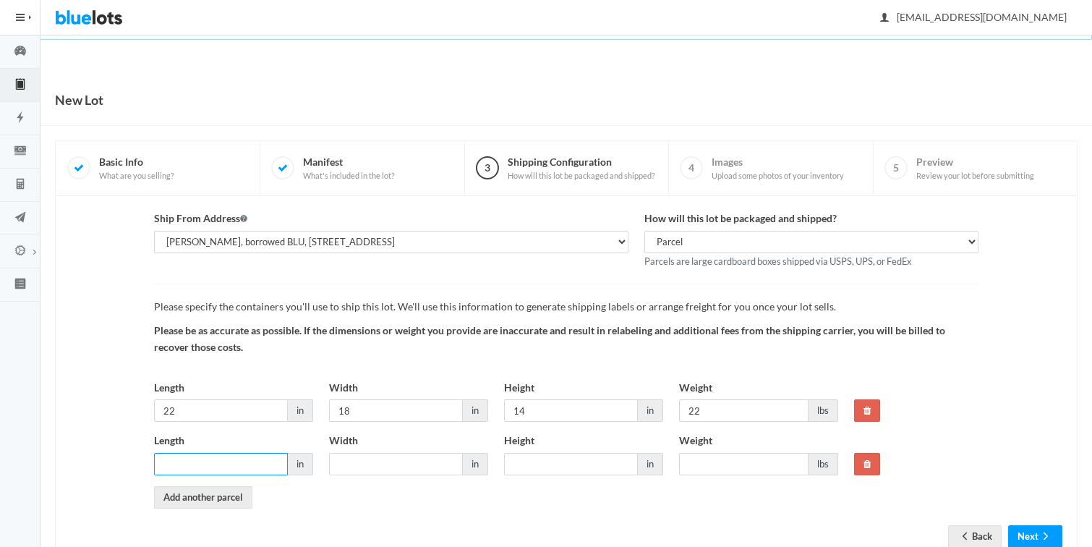
click at [190, 463] on input "Length" at bounding box center [221, 464] width 134 height 22
type input "22"
type input "18"
type input "14"
type input "22"
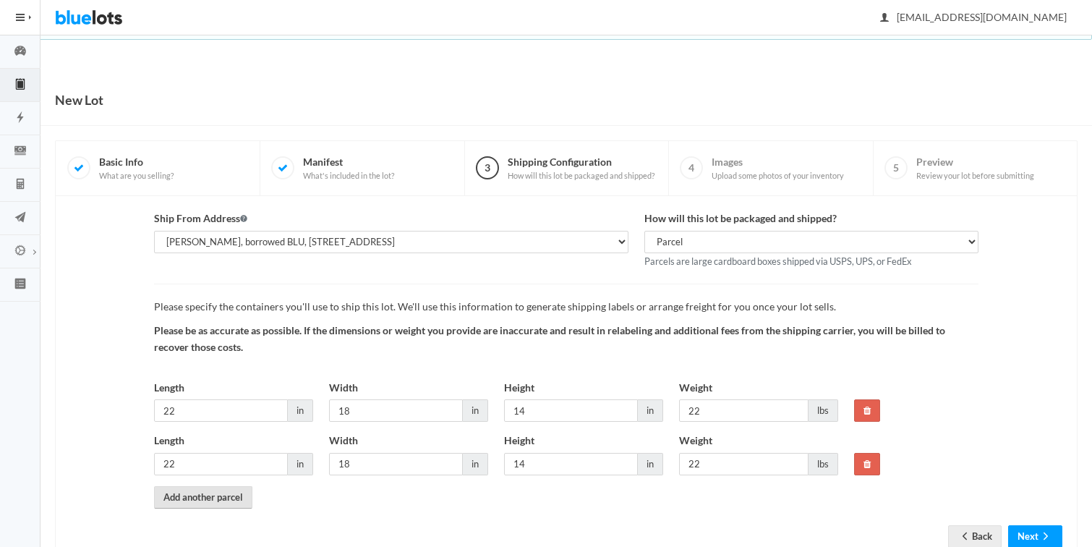
click at [183, 494] on link "Add another parcel" at bounding box center [203, 497] width 98 height 22
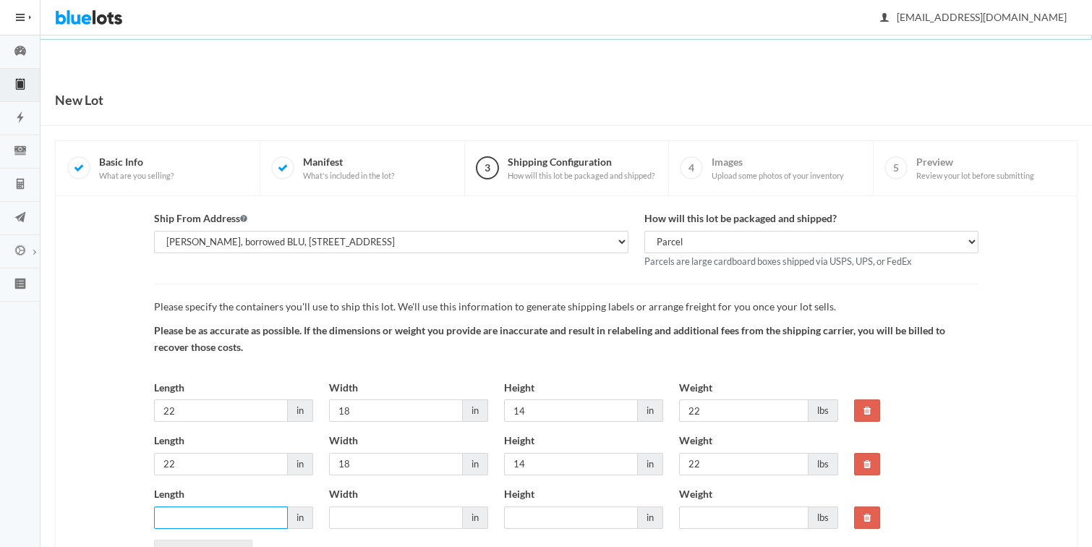
click at [182, 518] on input "Length" at bounding box center [221, 517] width 134 height 22
type input "22"
type input "18"
type input "14"
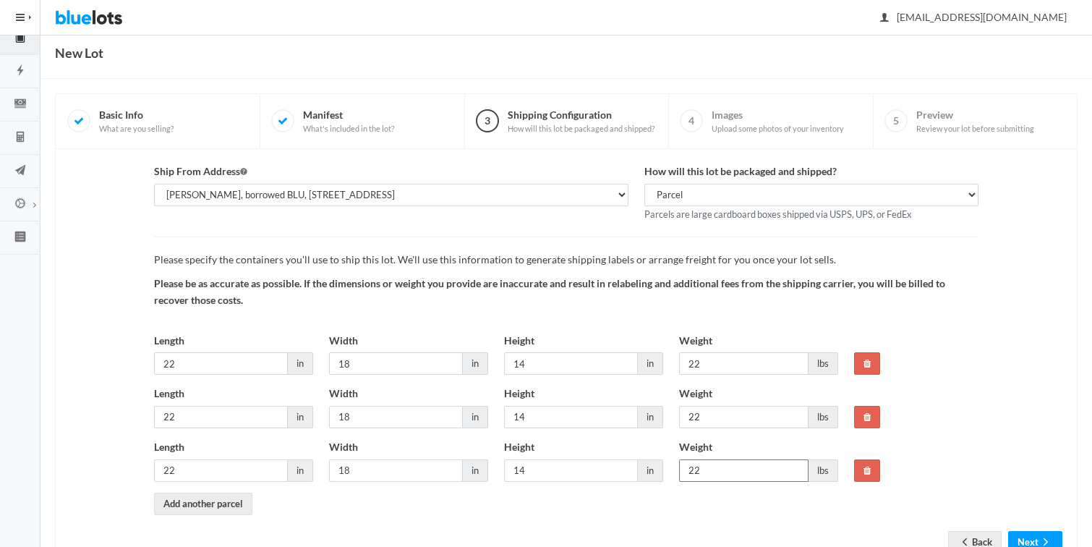
scroll to position [99, 0]
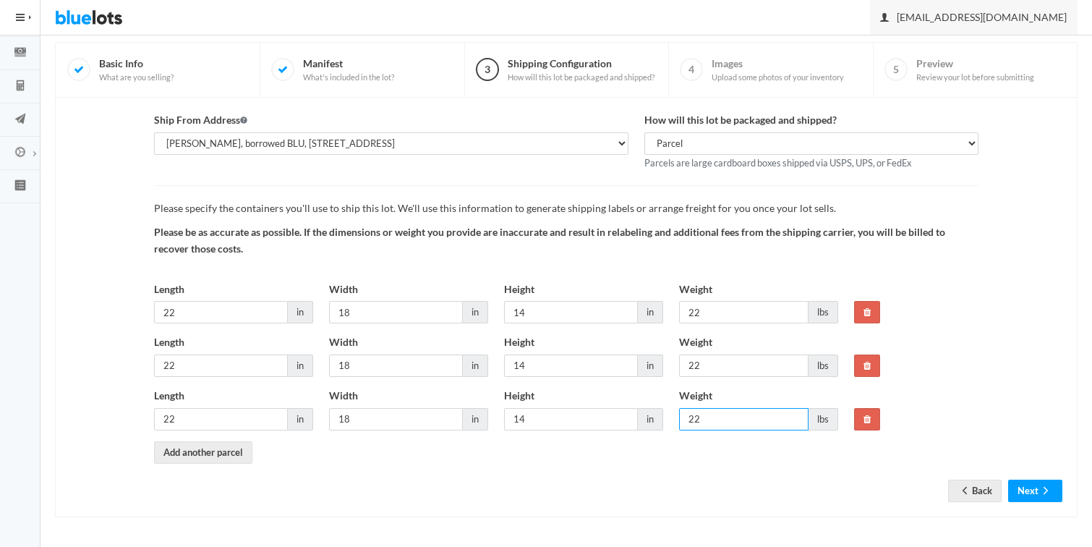
type input "22"
click at [210, 453] on link "Add another parcel" at bounding box center [203, 452] width 98 height 22
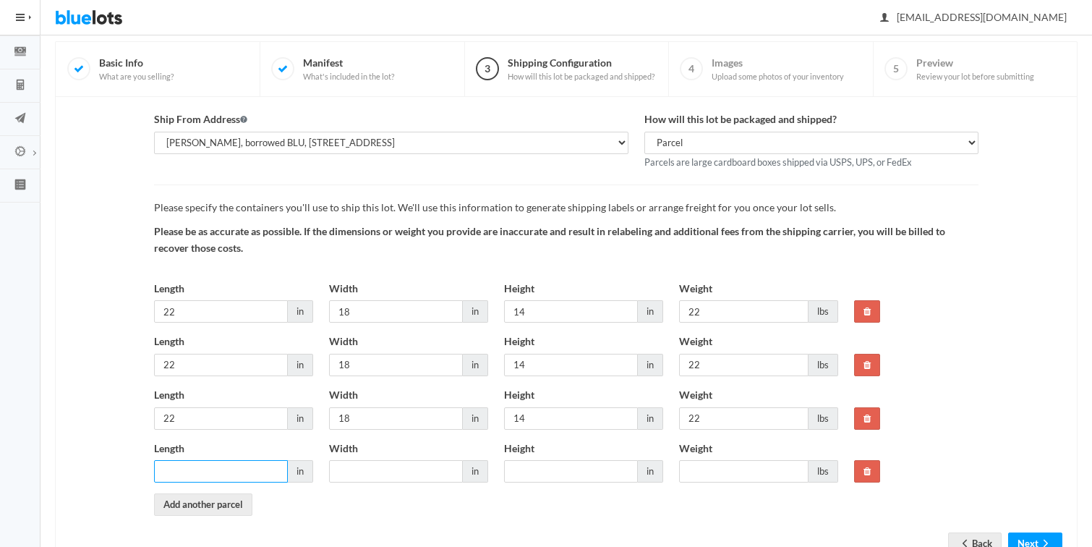
click at [213, 472] on input "Length" at bounding box center [221, 471] width 134 height 22
type input "22"
type input "18"
type input "14"
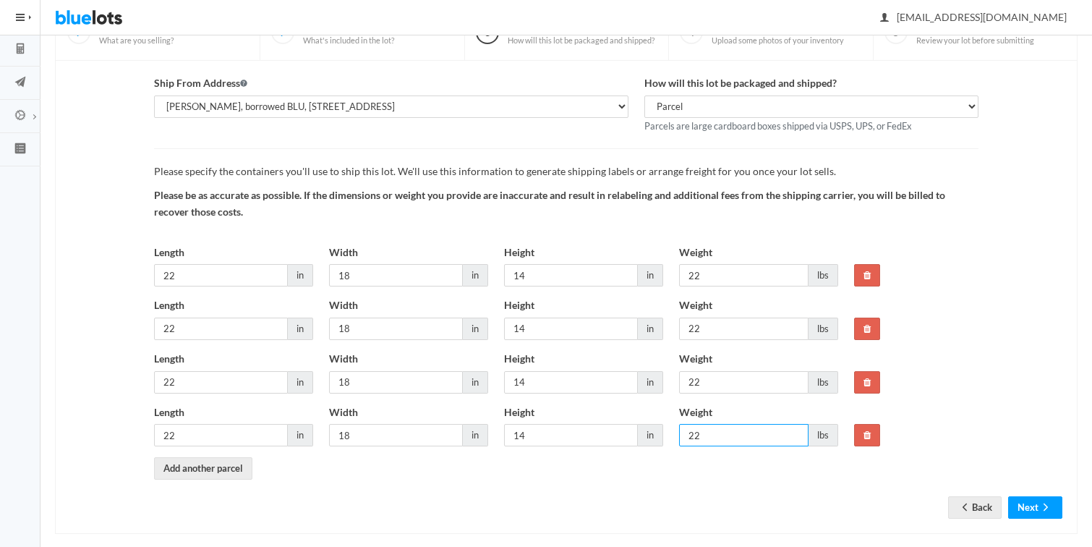
scroll to position [137, 0]
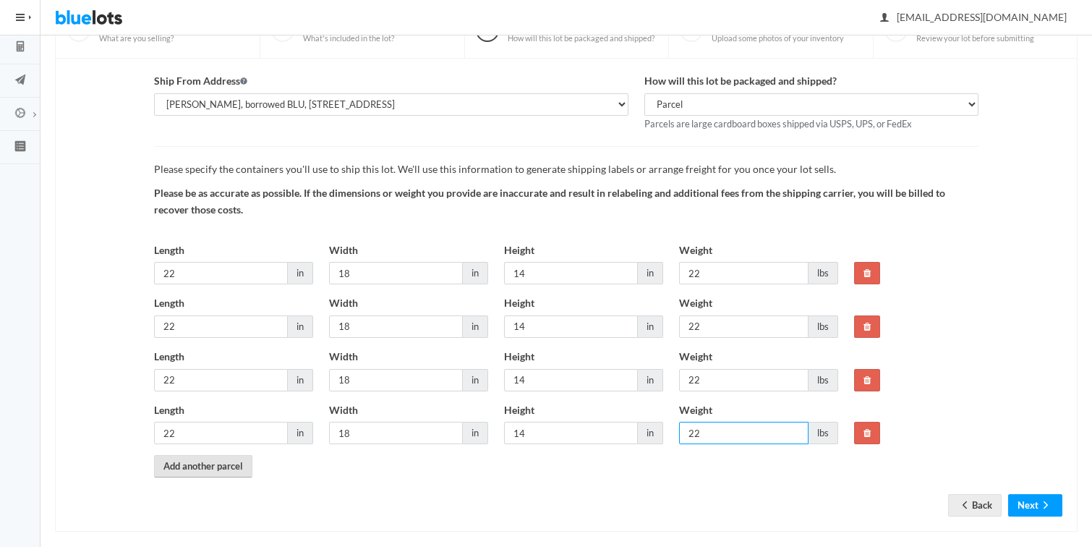
type input "22"
click at [191, 463] on link "Add another parcel" at bounding box center [203, 466] width 98 height 22
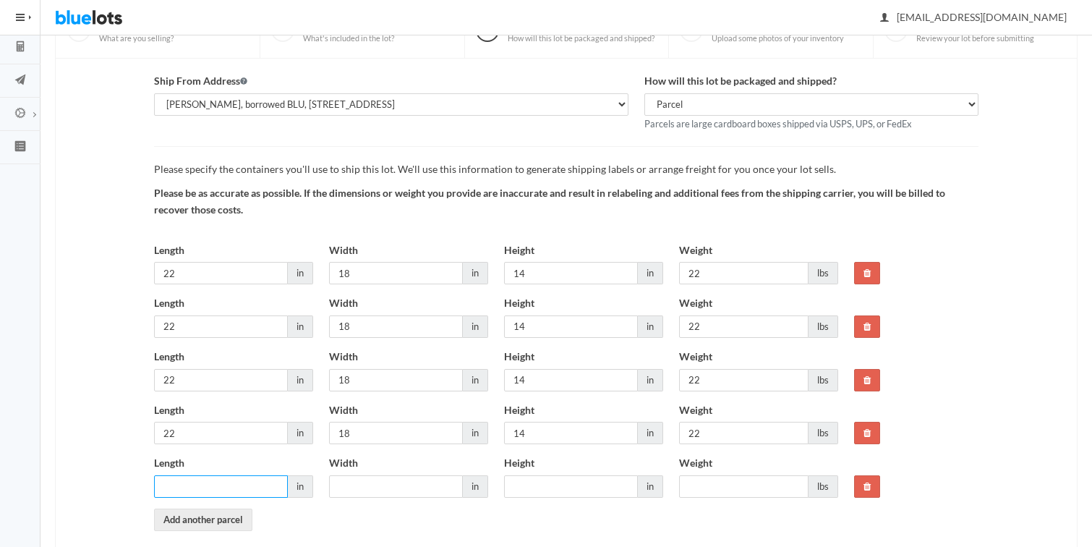
click at [210, 497] on input "Length" at bounding box center [221, 486] width 134 height 22
type input "22"
type input "18"
type input "14"
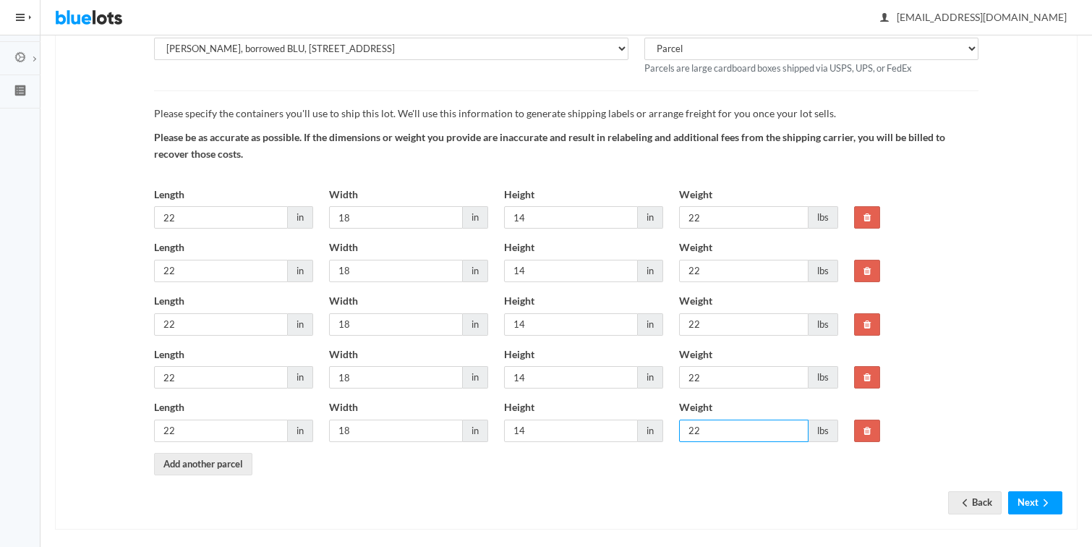
scroll to position [205, 0]
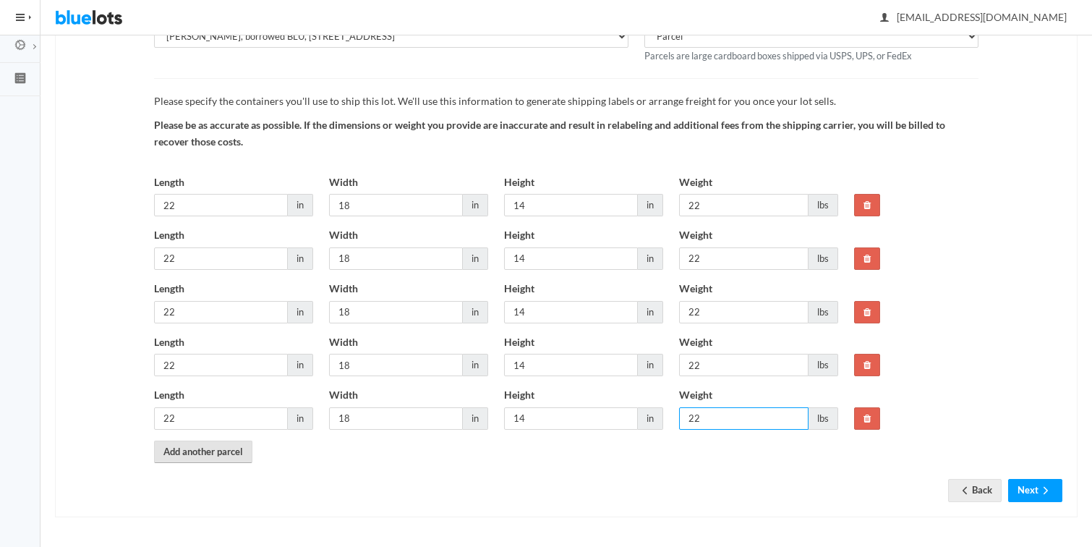
type input "22"
click at [215, 449] on link "Add another parcel" at bounding box center [203, 451] width 98 height 22
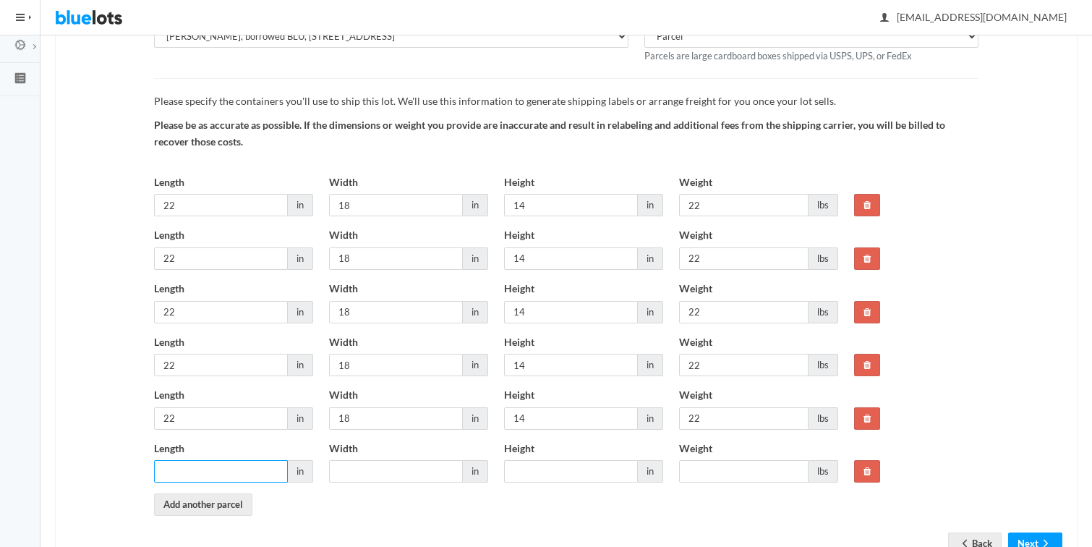
click at [196, 466] on input "Length" at bounding box center [221, 471] width 134 height 22
type input "22"
type input "18"
type input "14"
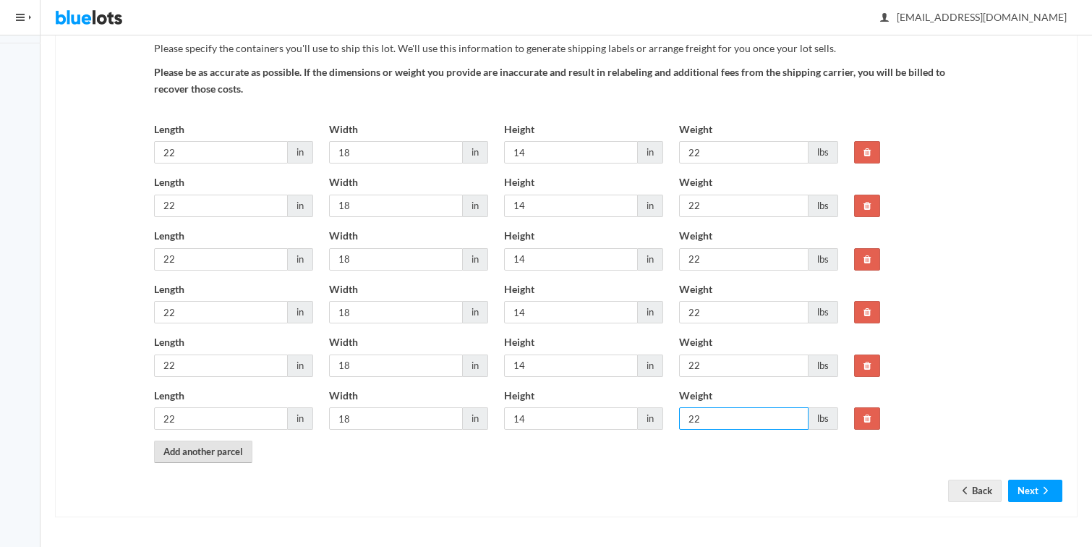
type input "22"
click at [187, 449] on link "Add another parcel" at bounding box center [203, 451] width 98 height 22
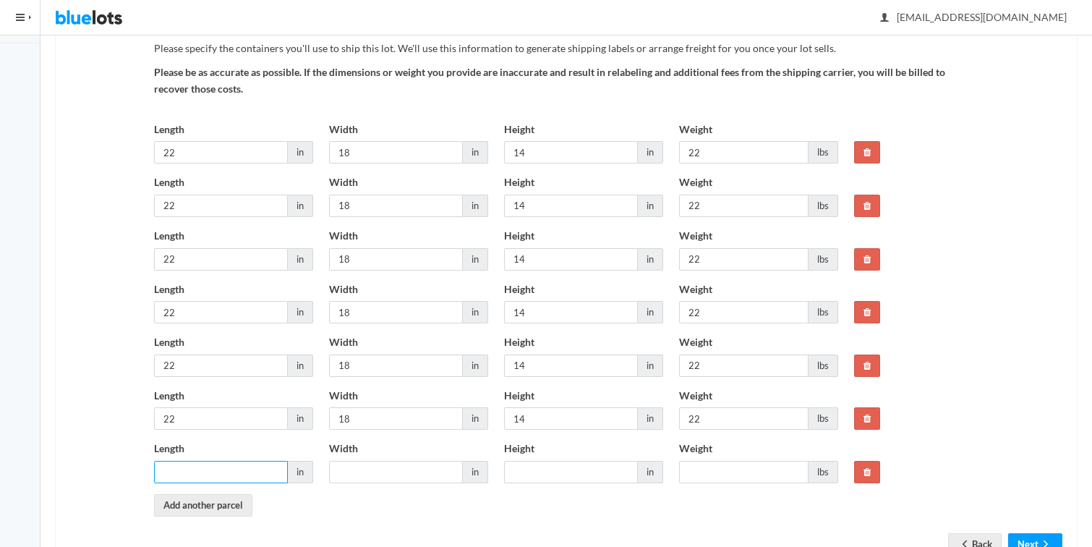
click at [187, 478] on input "Length" at bounding box center [221, 472] width 134 height 22
type input "22"
type input "18"
type input "14"
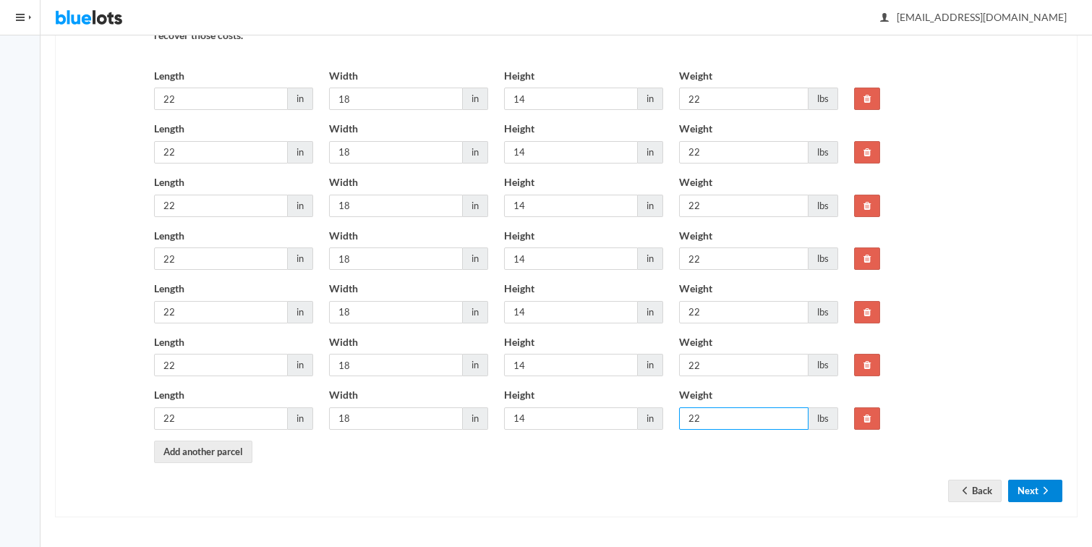
type input "22"
click at [1028, 490] on button "Next" at bounding box center [1035, 490] width 54 height 22
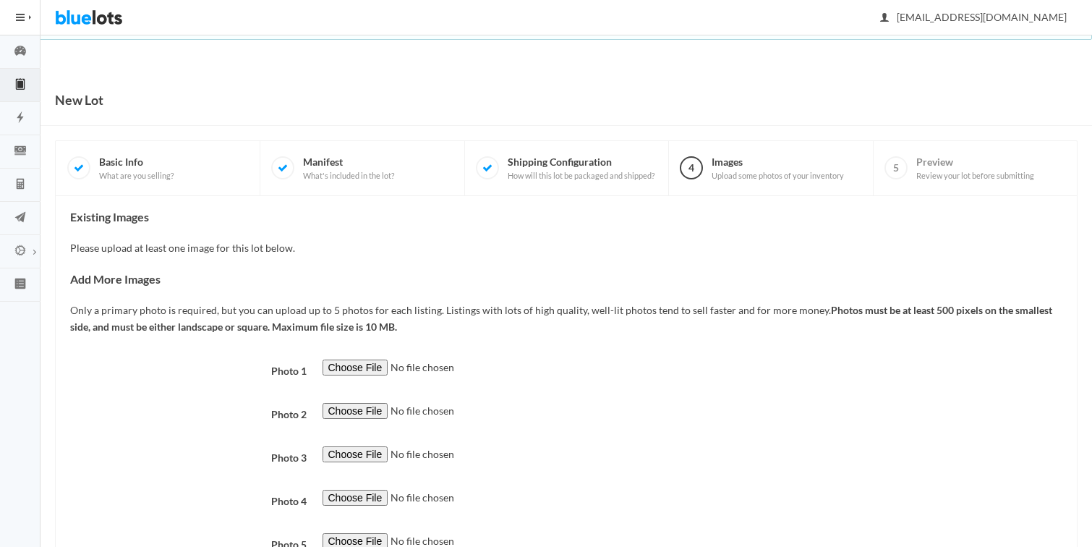
scroll to position [116, 0]
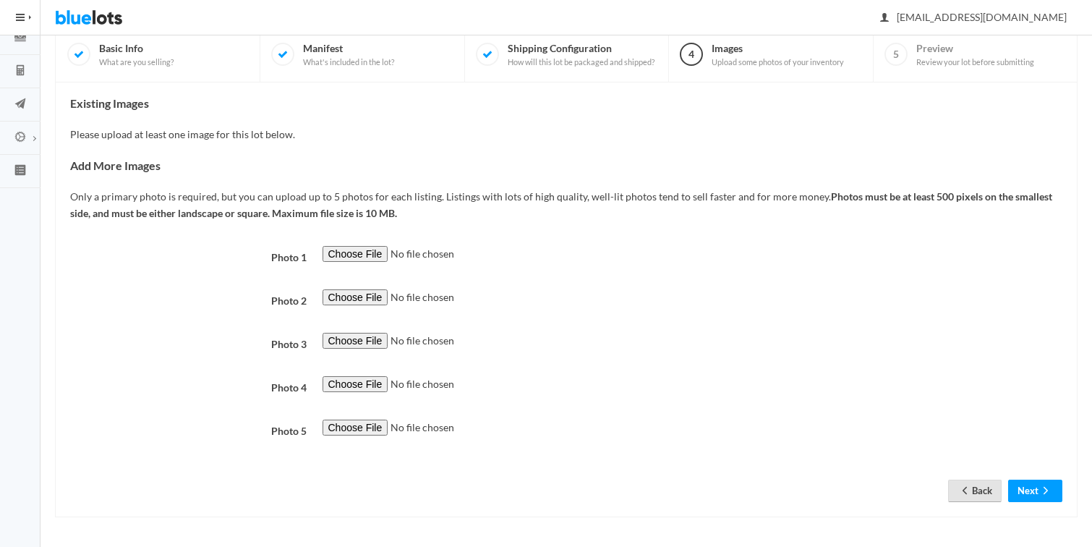
click at [967, 481] on link "Back" at bounding box center [975, 490] width 54 height 22
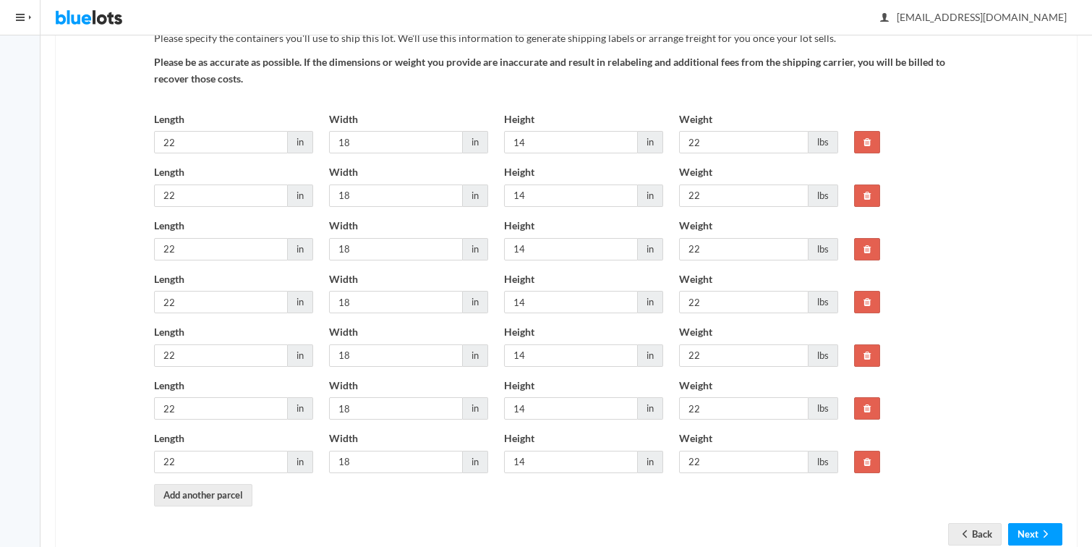
scroll to position [312, 0]
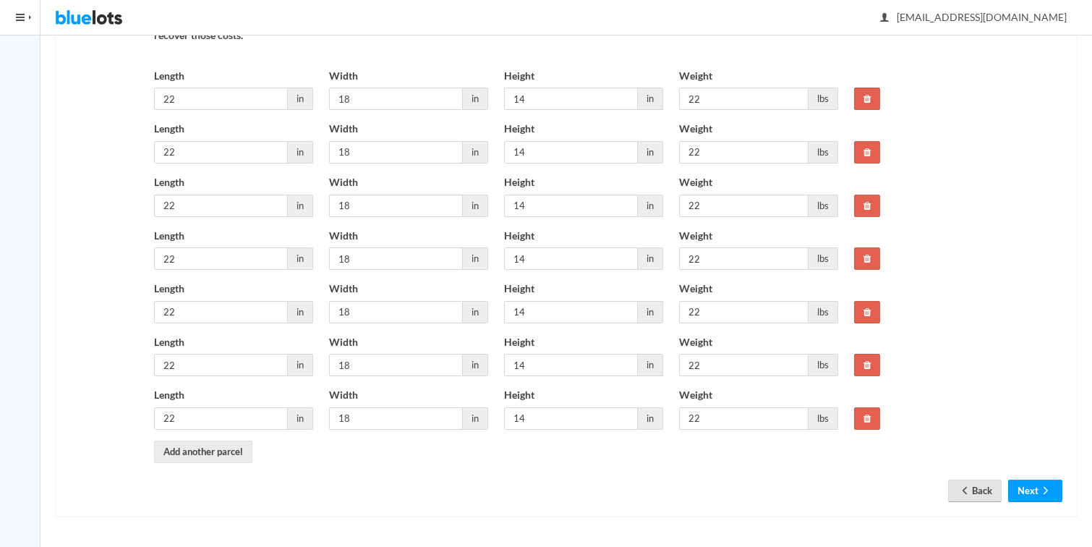
click at [960, 482] on link "Back" at bounding box center [975, 490] width 54 height 22
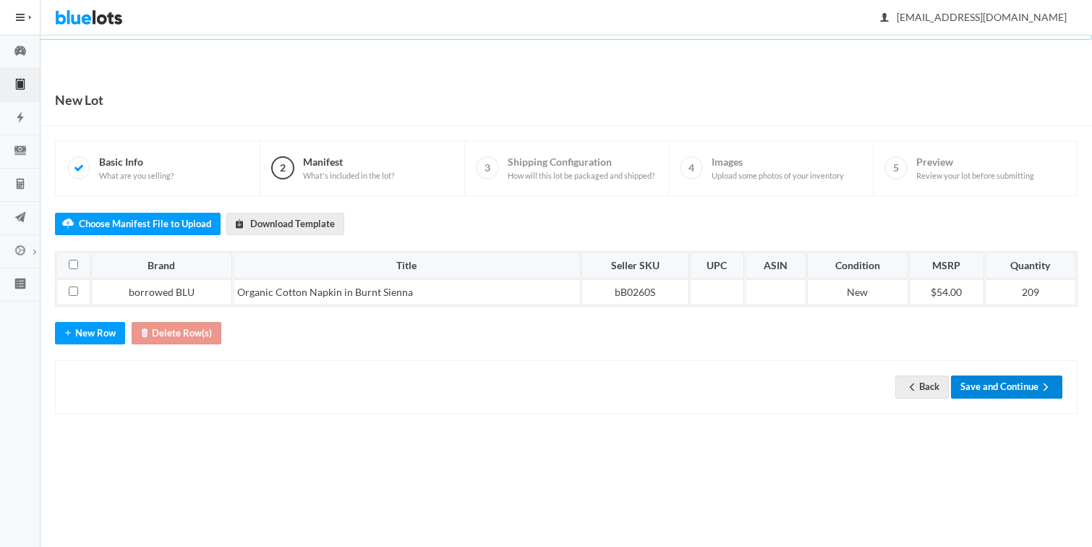
click at [1006, 392] on button "Save and Continue" at bounding box center [1006, 386] width 111 height 22
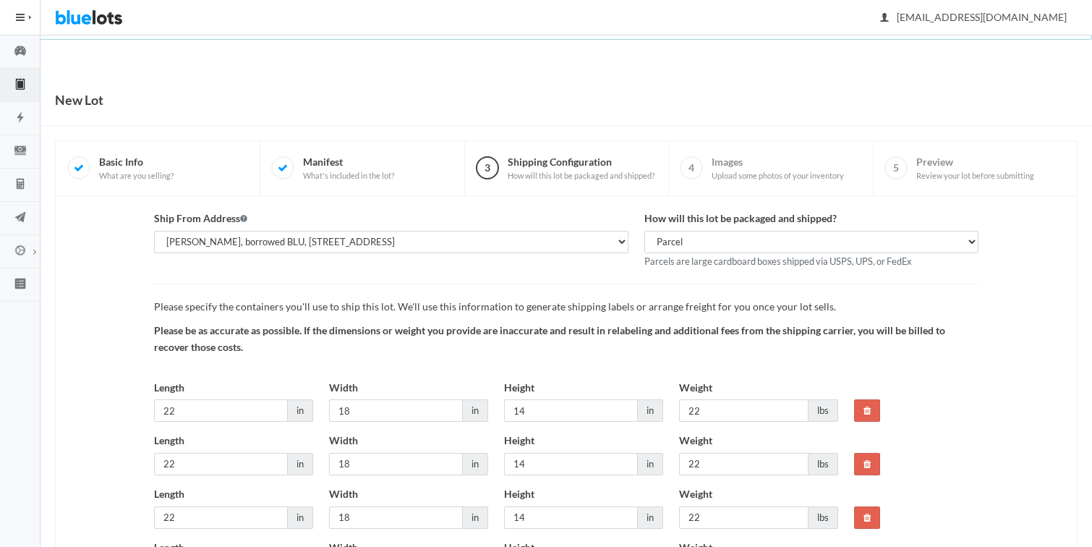
scroll to position [312, 0]
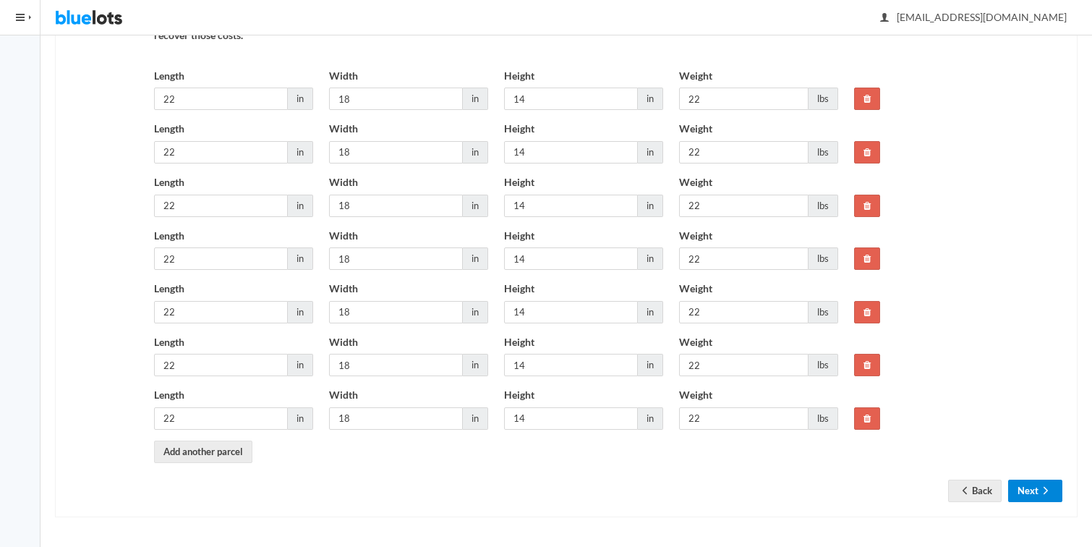
click at [1024, 487] on button "Next" at bounding box center [1035, 490] width 54 height 22
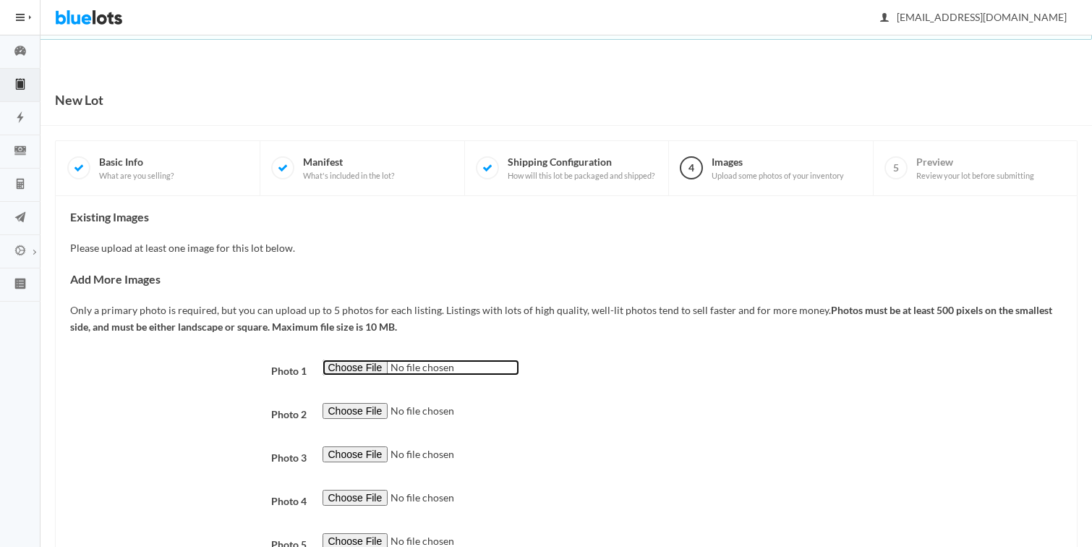
click at [353, 366] on input "file" at bounding box center [420, 367] width 197 height 17
type input "C:\fakepath\bB_Runner_BurntSienna_1_flip_f6f6f6.jpg"
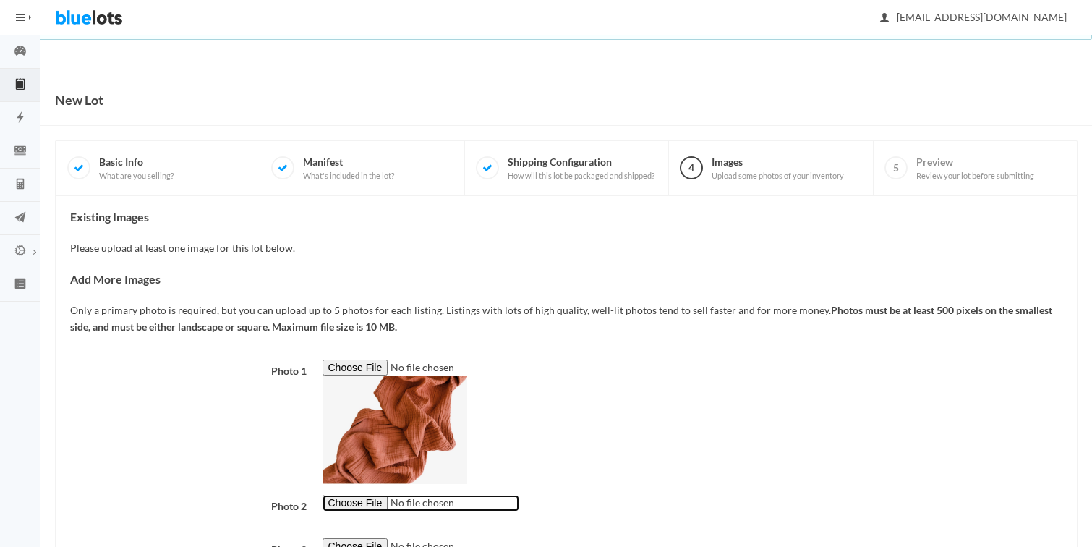
click at [355, 510] on input "file" at bounding box center [420, 503] width 197 height 17
type input "C:\fakepath\bB_Runner_BurntSienna_2.jpg"
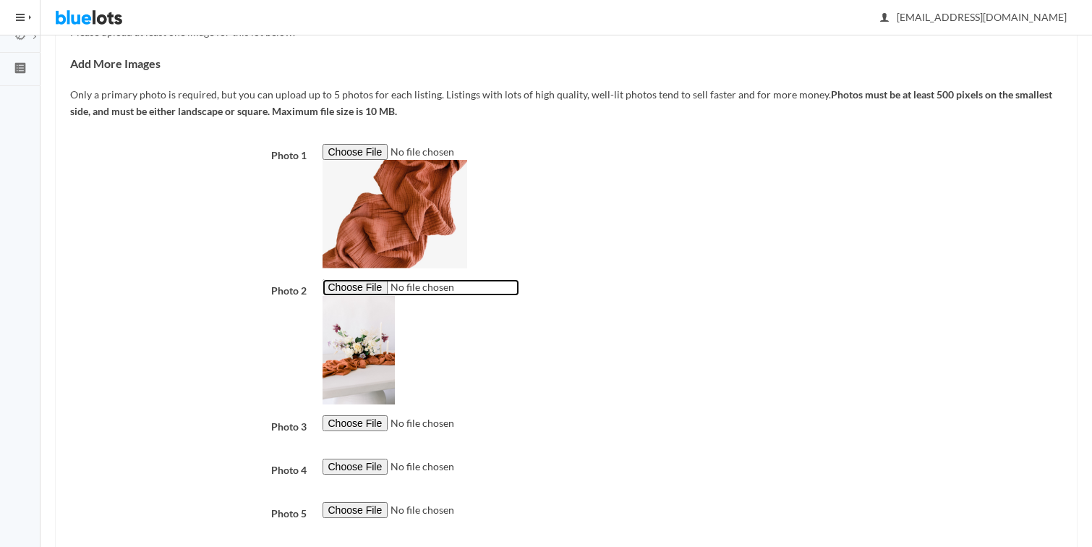
scroll to position [218, 0]
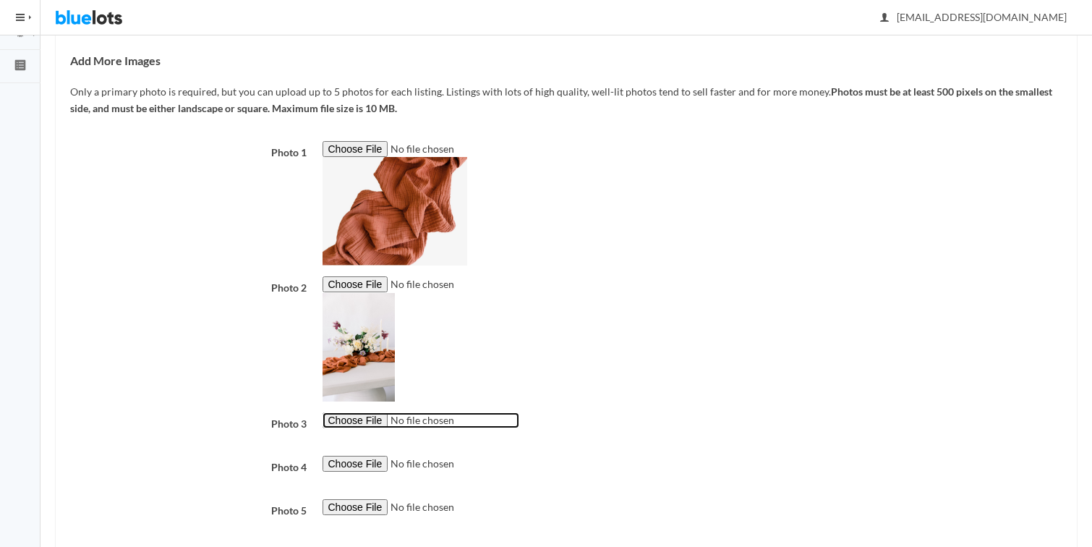
click at [360, 424] on input "file" at bounding box center [420, 420] width 197 height 17
click at [364, 420] on input "file" at bounding box center [420, 420] width 197 height 17
type input "C:\fakepath\Screenshot 2025-08-22 at 7.41.11 PM.png"
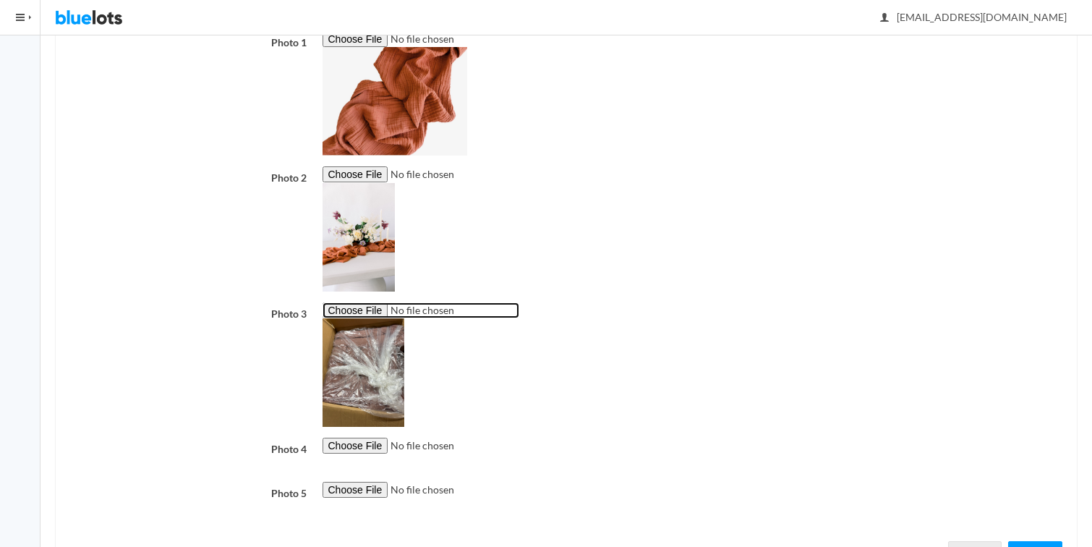
scroll to position [392, 0]
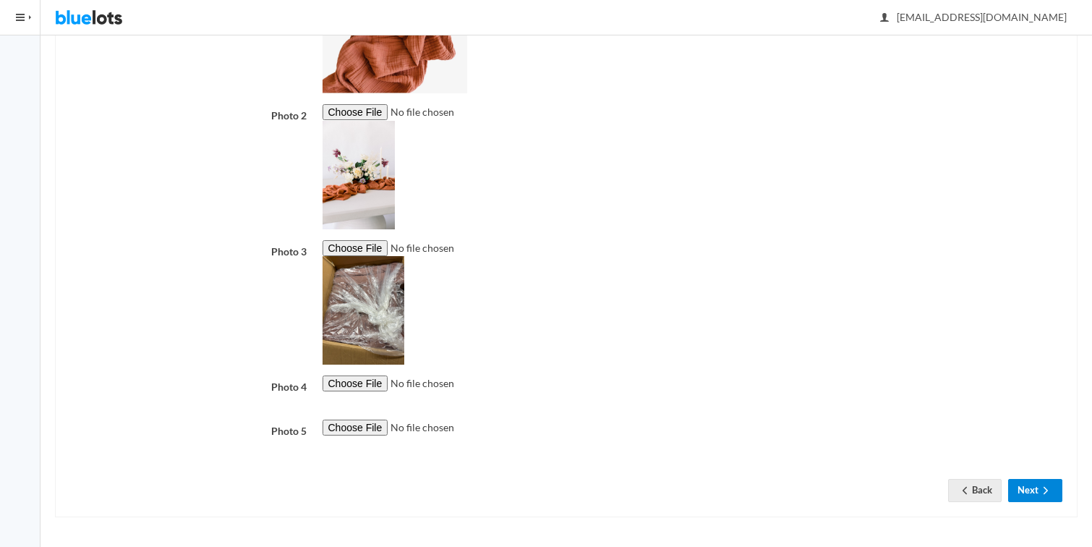
click at [1045, 496] on ion-icon "arrow forward" at bounding box center [1045, 491] width 14 height 14
